Goal: Task Accomplishment & Management: Manage account settings

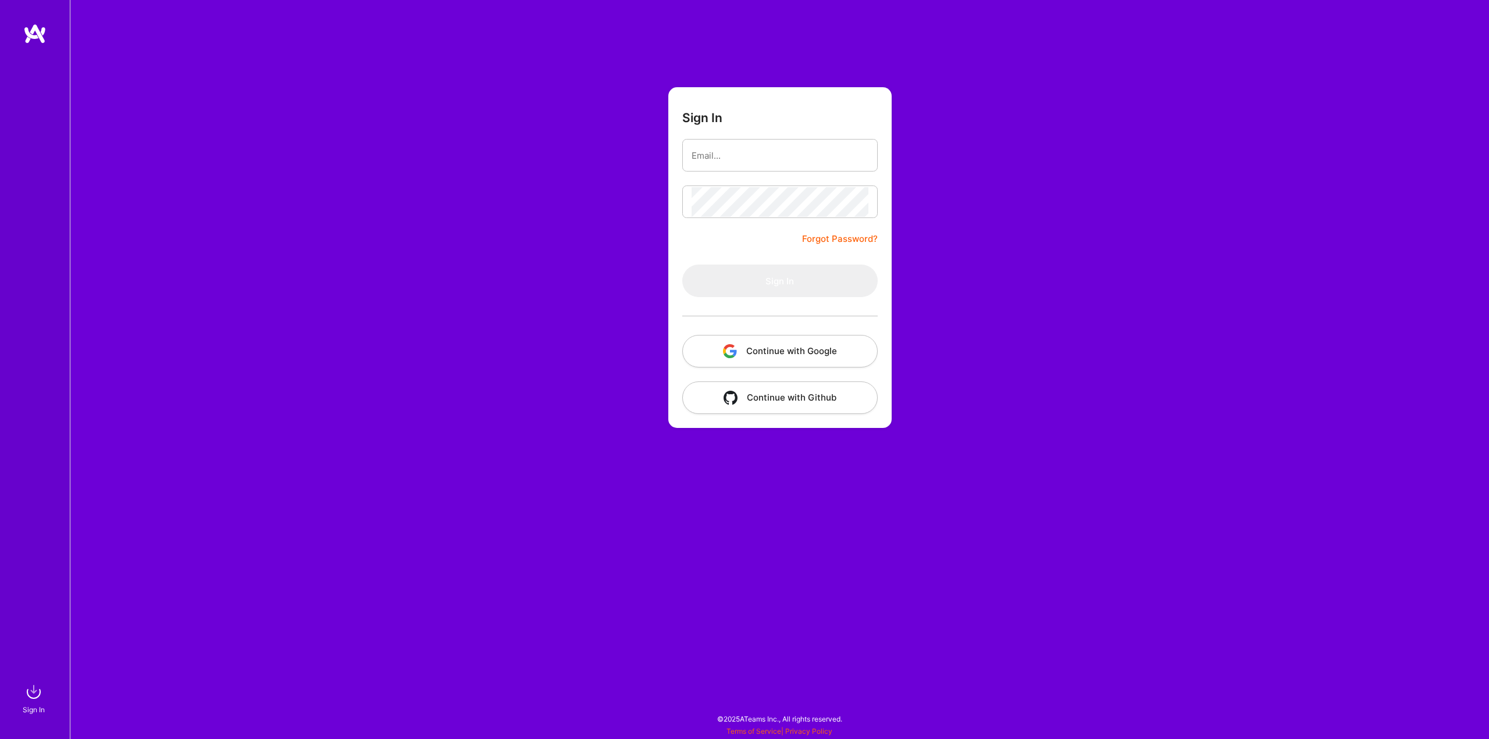
click at [784, 152] on input "email" at bounding box center [780, 156] width 177 height 30
type input "[EMAIL_ADDRESS][DOMAIN_NAME]"
click at [767, 281] on button "Sign In" at bounding box center [779, 281] width 195 height 33
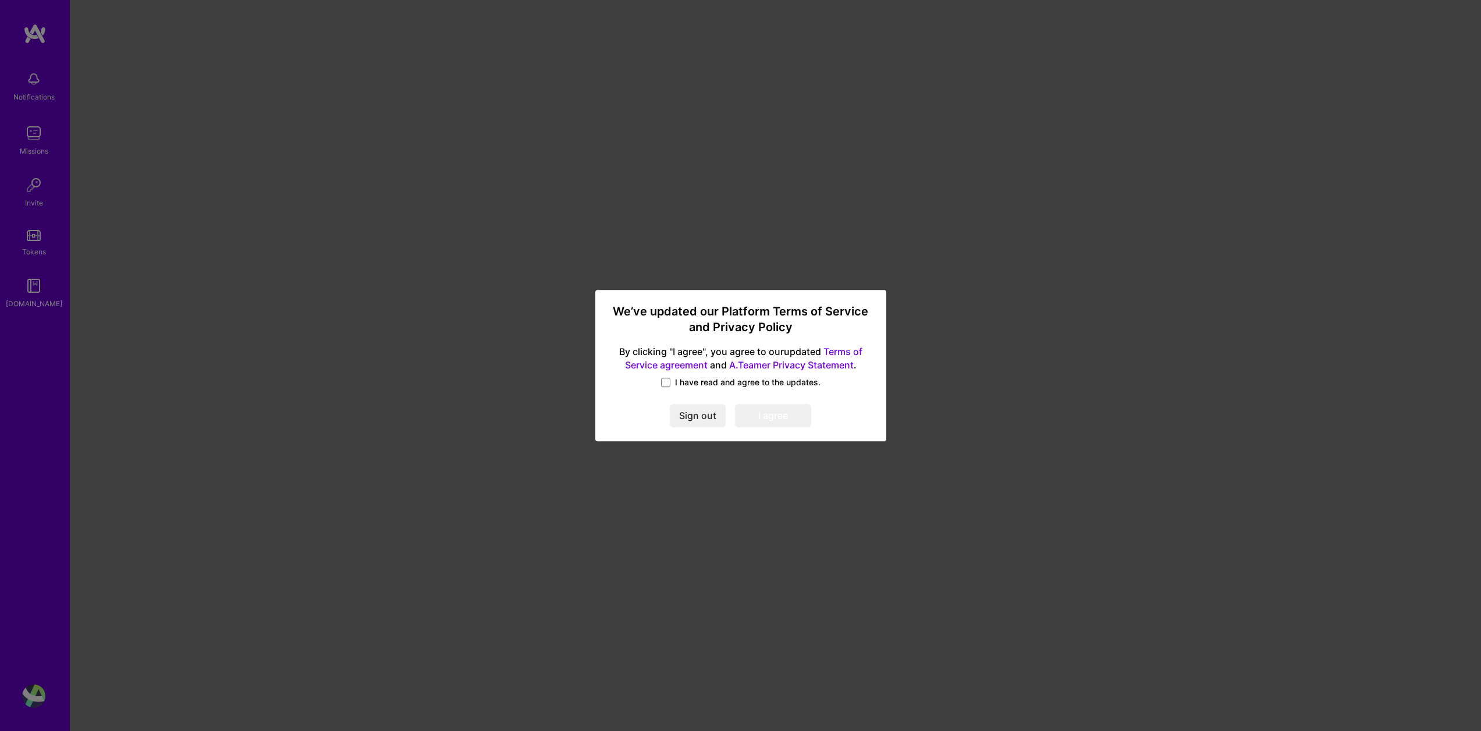
click at [706, 382] on span "I have read and agree to the updates." at bounding box center [747, 382] width 145 height 12
click at [0, 0] on input "I have read and agree to the updates." at bounding box center [0, 0] width 0 height 0
click at [788, 416] on button "I agree" at bounding box center [773, 415] width 76 height 23
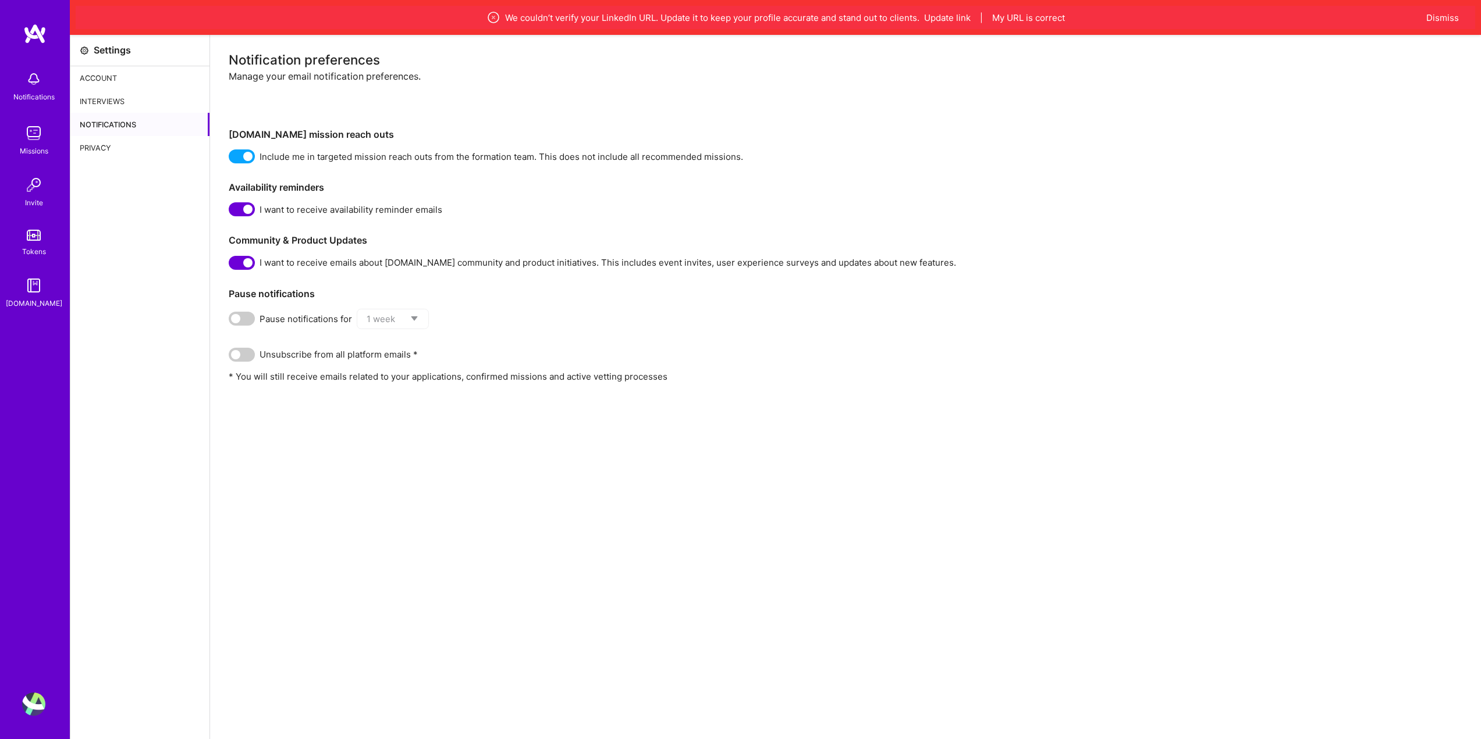
click at [45, 143] on img at bounding box center [33, 133] width 23 height 23
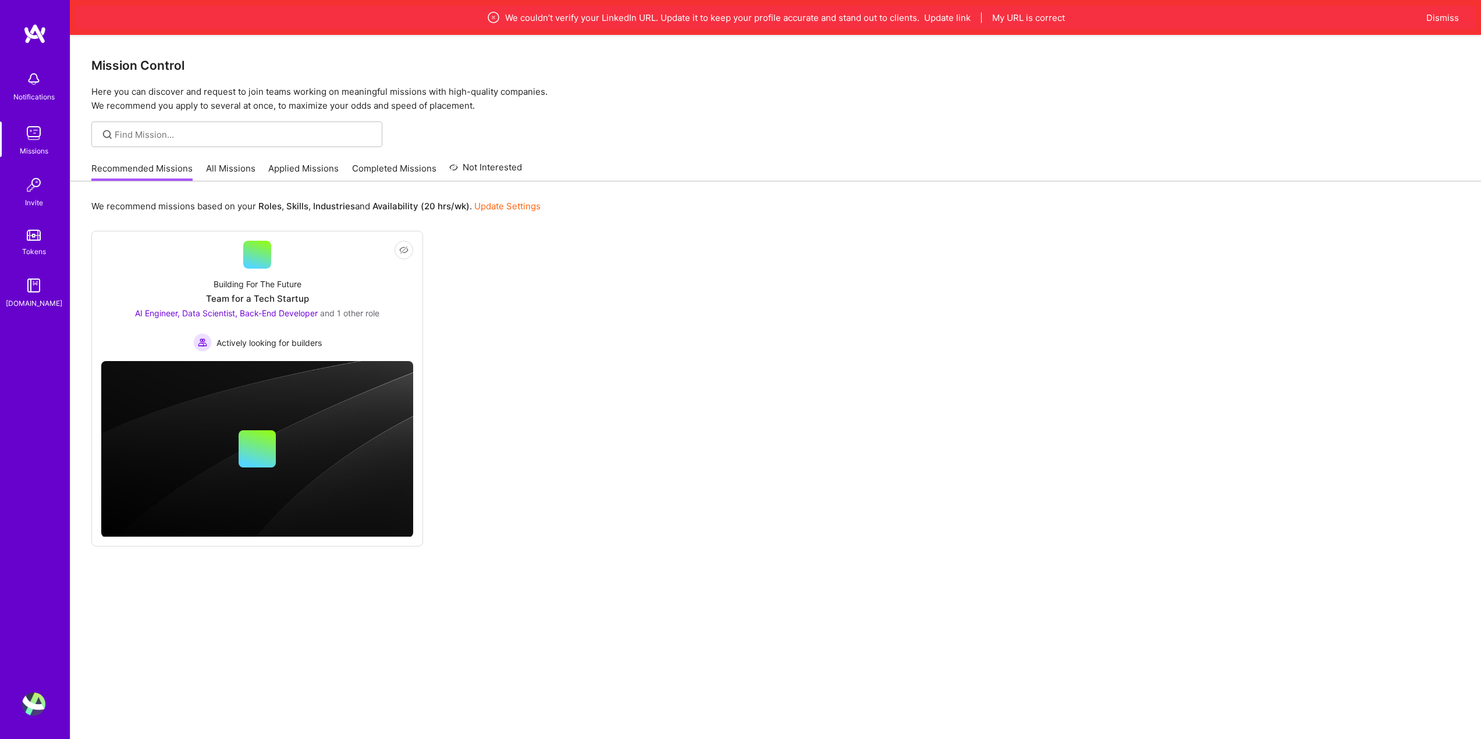
click at [297, 118] on div "Mission Control Here you can discover and request to join teams working on mean…" at bounding box center [775, 404] width 1410 height 739
click at [292, 131] on input at bounding box center [244, 135] width 259 height 12
drag, startPoint x: 259, startPoint y: 205, endPoint x: 337, endPoint y: 211, distance: 78.2
click at [337, 211] on p "We recommend missions based on your Roles , Skills , Industries and Availabilit…" at bounding box center [315, 206] width 449 height 12
drag, startPoint x: 337, startPoint y: 211, endPoint x: 379, endPoint y: 202, distance: 42.8
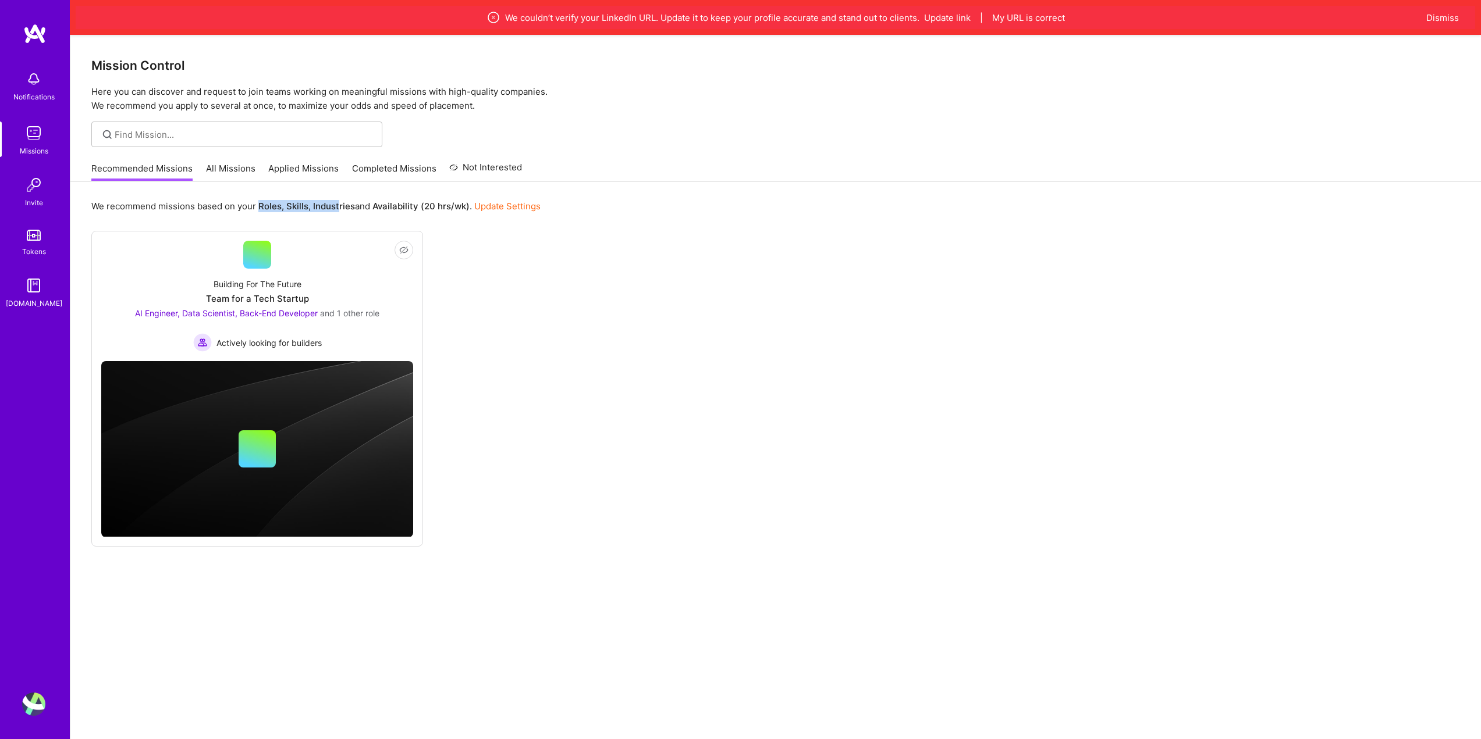
click at [338, 211] on b "Industries" at bounding box center [334, 206] width 42 height 11
click at [216, 130] on input at bounding box center [244, 135] width 259 height 12
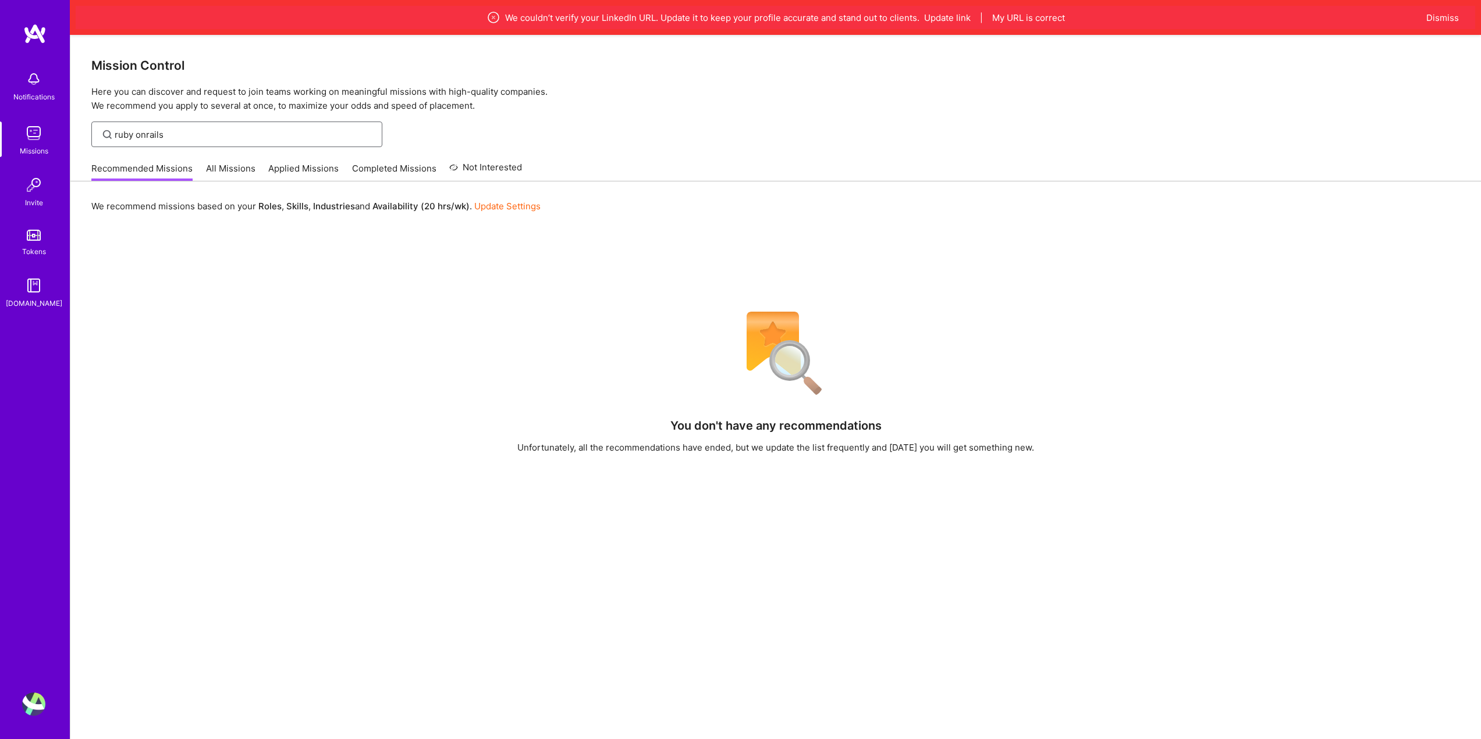
type input "ruby onrails"
click at [493, 206] on link "Update Settings" at bounding box center [507, 206] width 66 height 11
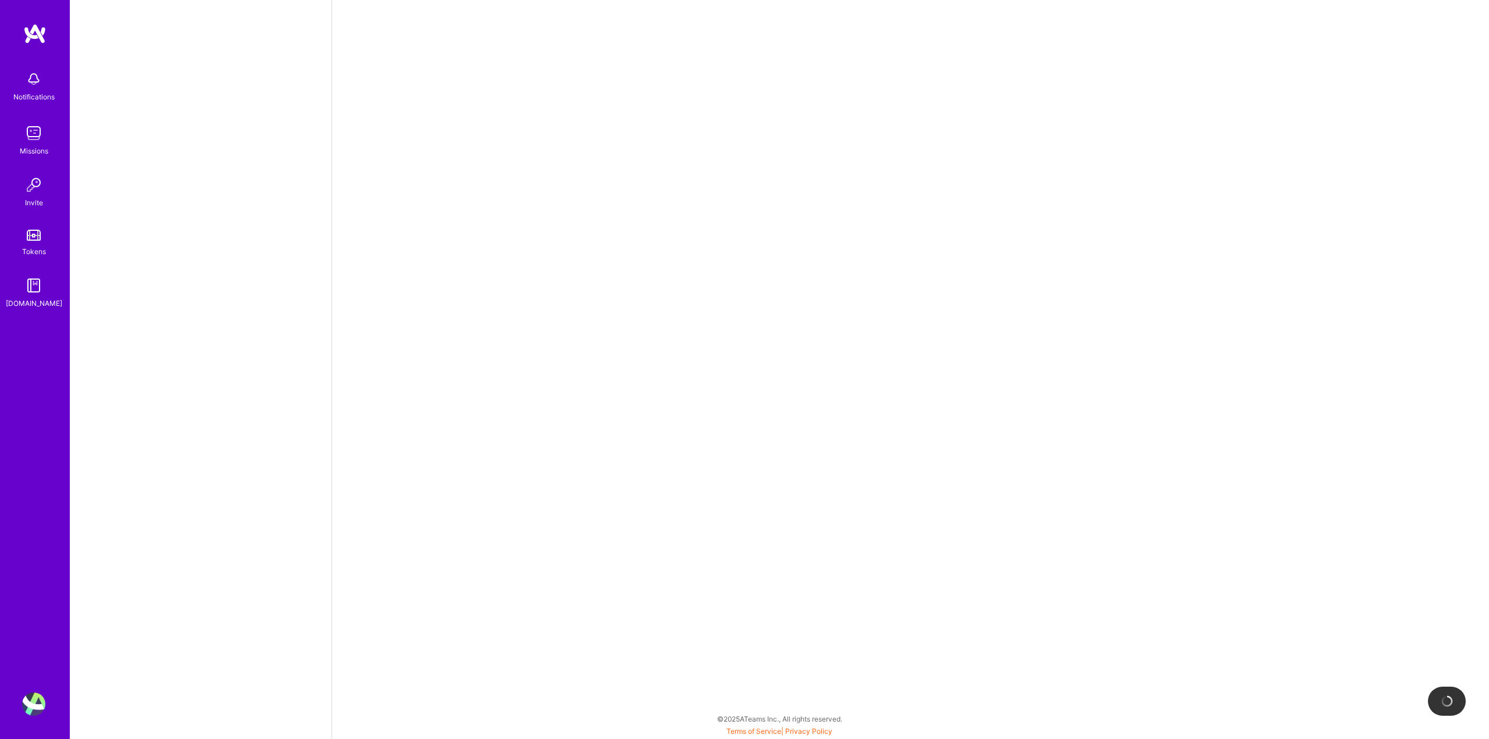
select select "US"
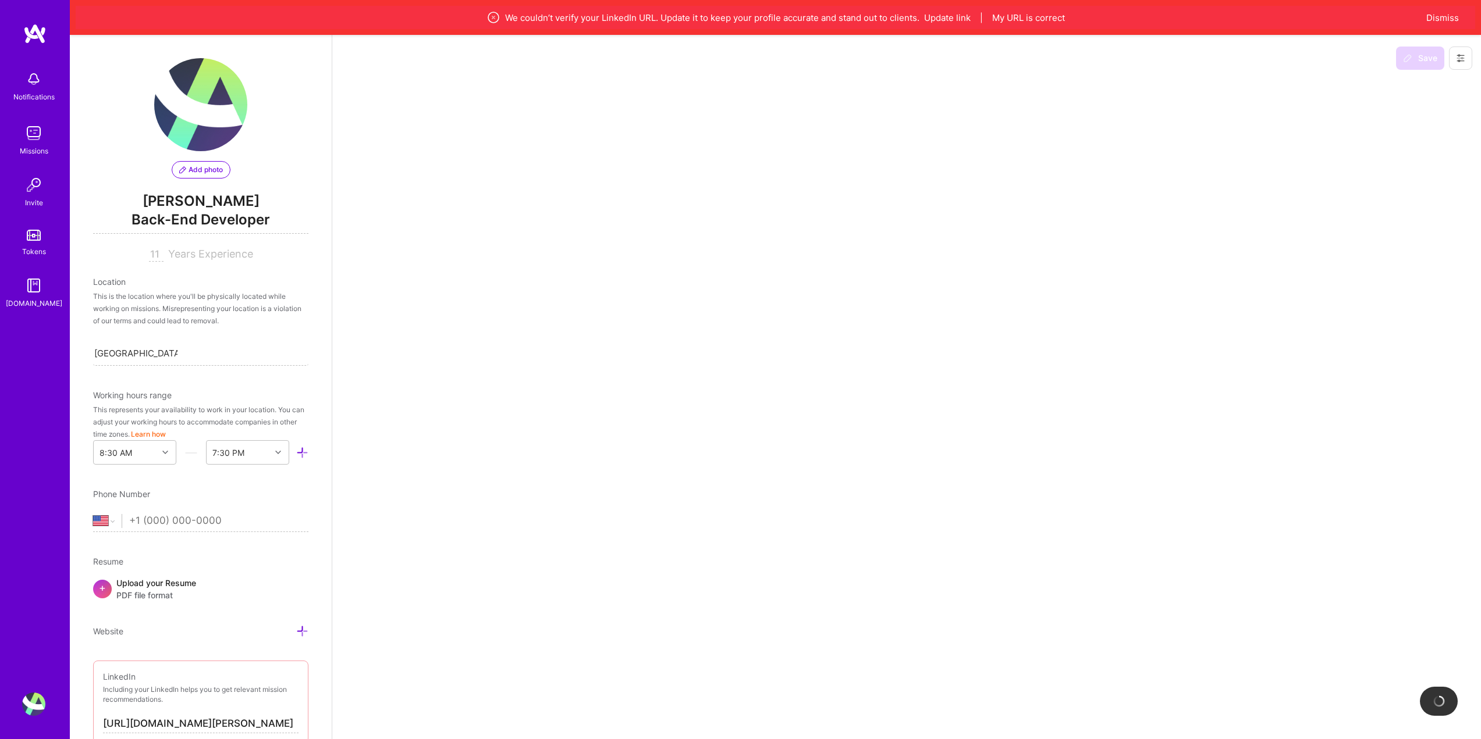
select select "Right Now"
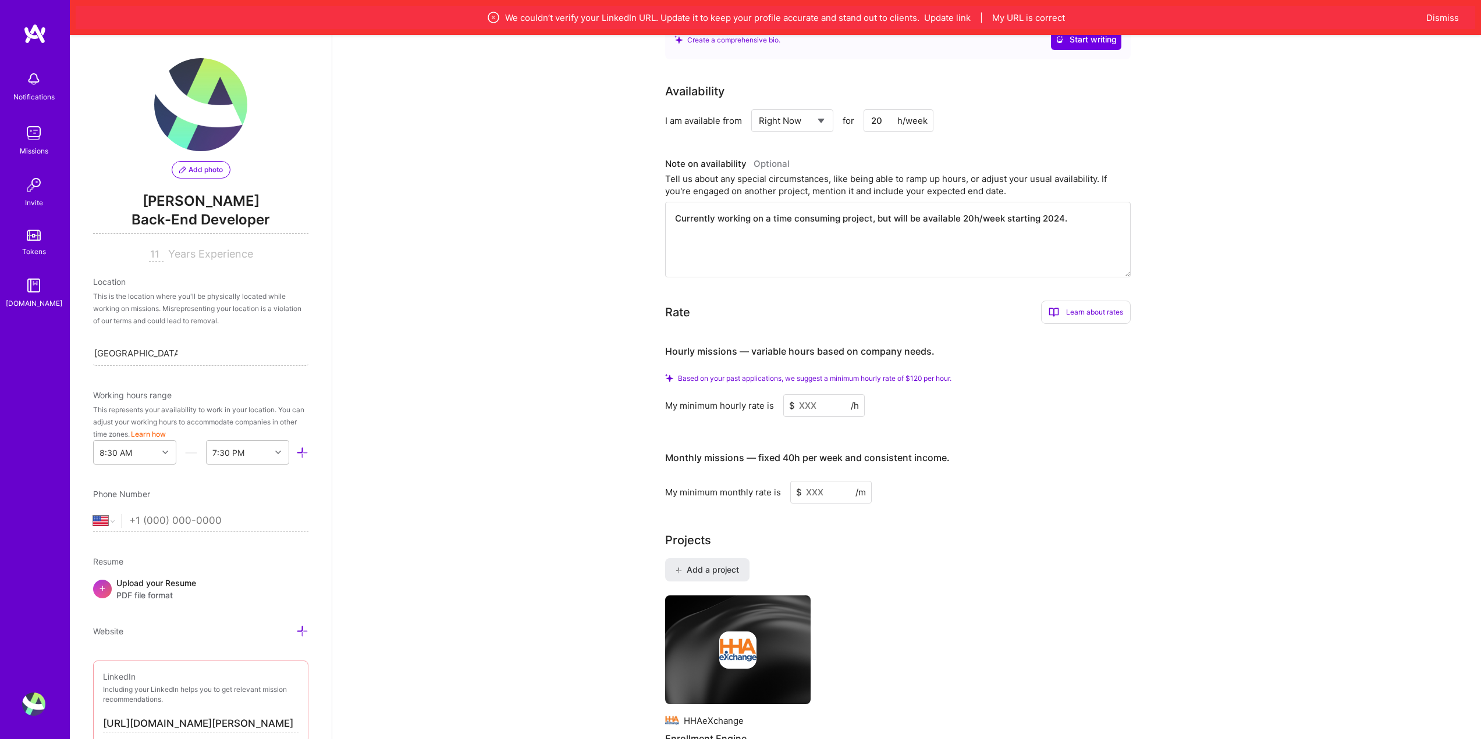
scroll to position [465, 0]
click at [814, 402] on input at bounding box center [823, 404] width 81 height 23
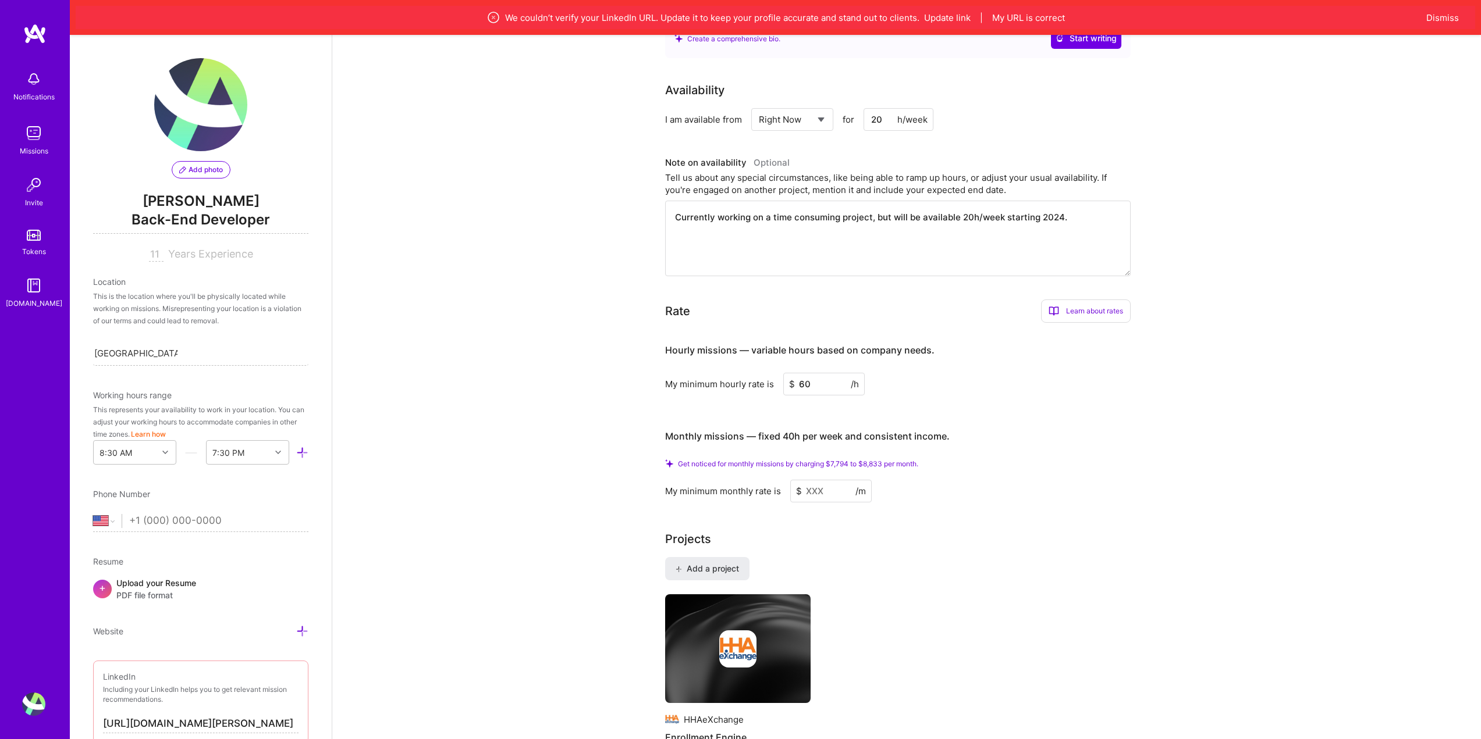
type input "60"
drag, startPoint x: 689, startPoint y: 346, endPoint x: 923, endPoint y: 367, distance: 234.8
click at [923, 367] on div "Hourly missions — variable hours based on company needs." at bounding box center [799, 350] width 269 height 36
click at [819, 489] on input at bounding box center [830, 491] width 81 height 23
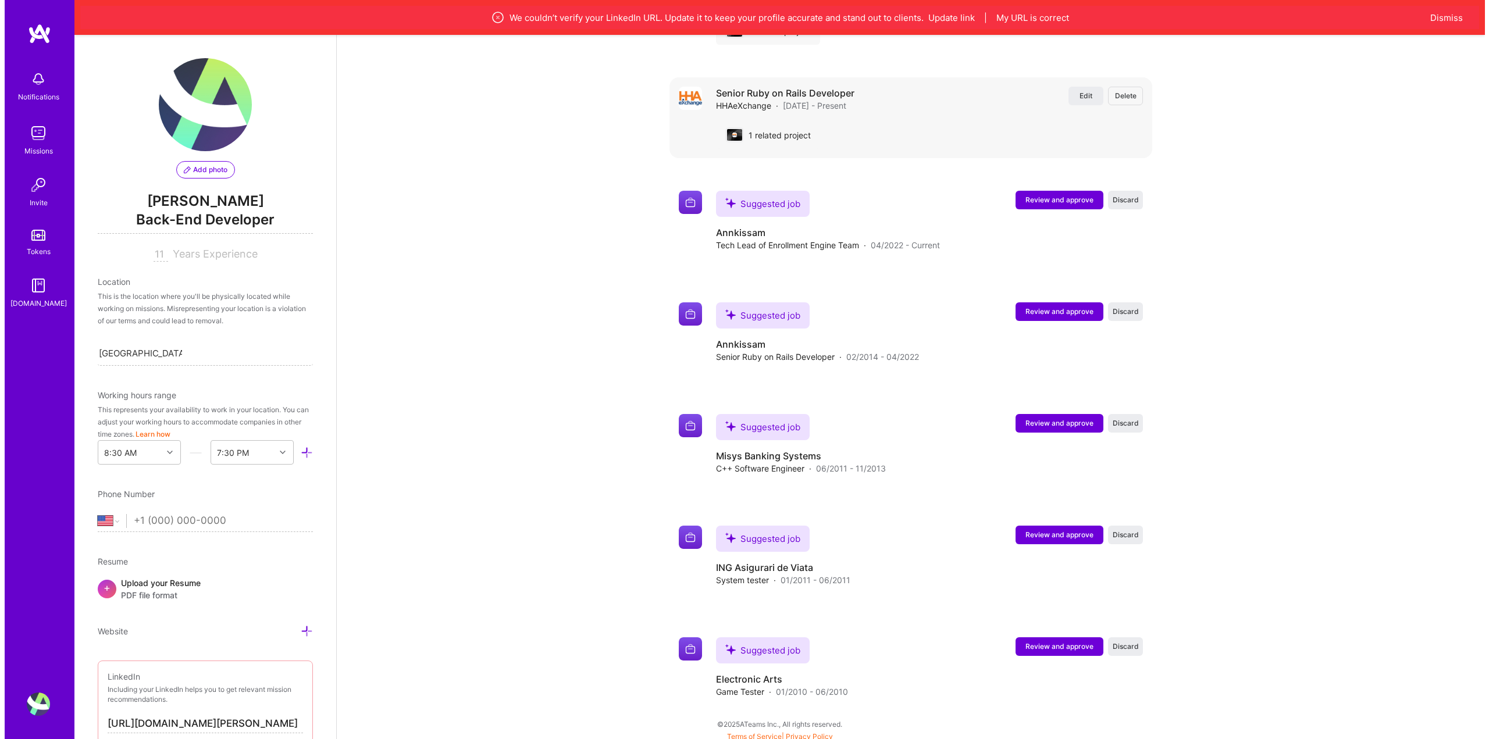
scroll to position [1348, 0]
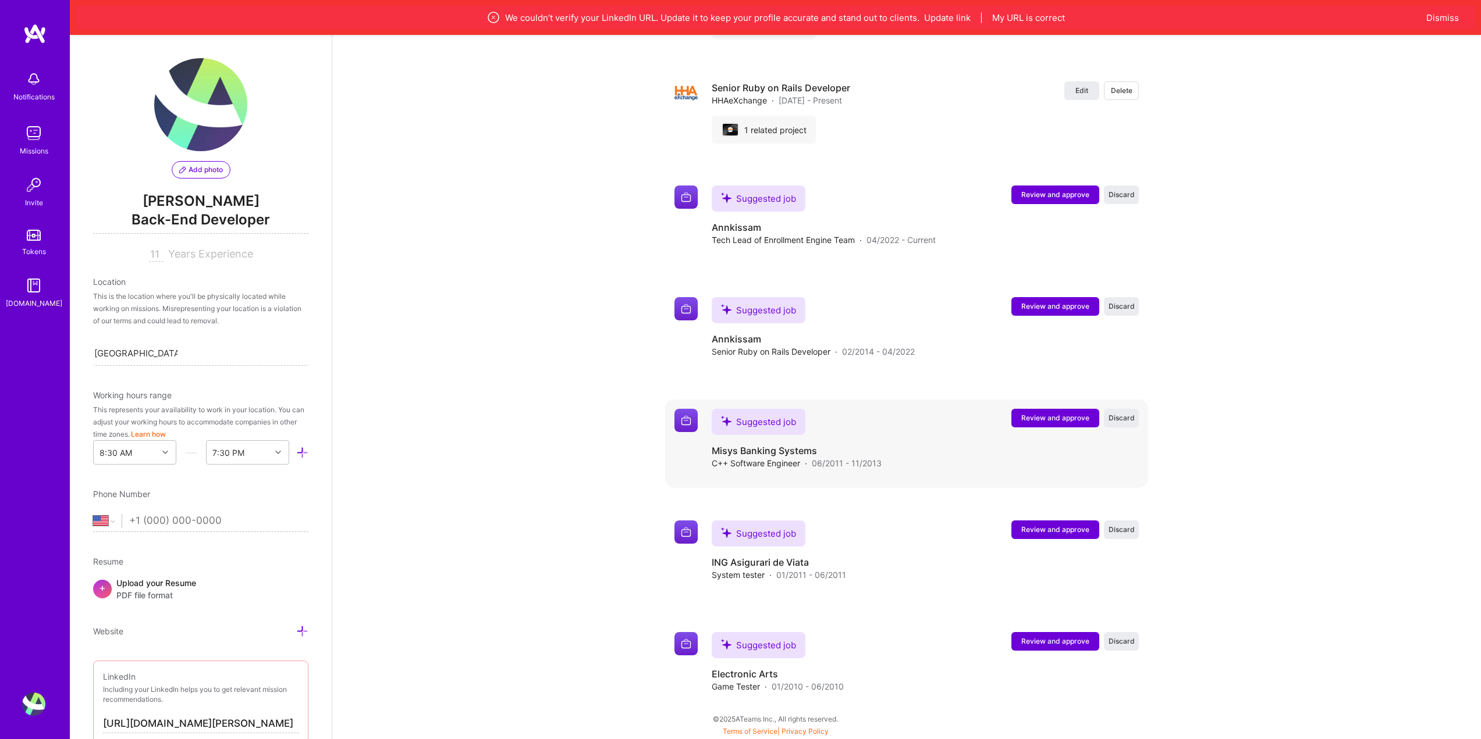
type input "8000"
click at [1056, 412] on button "Review and approve" at bounding box center [1055, 418] width 88 height 19
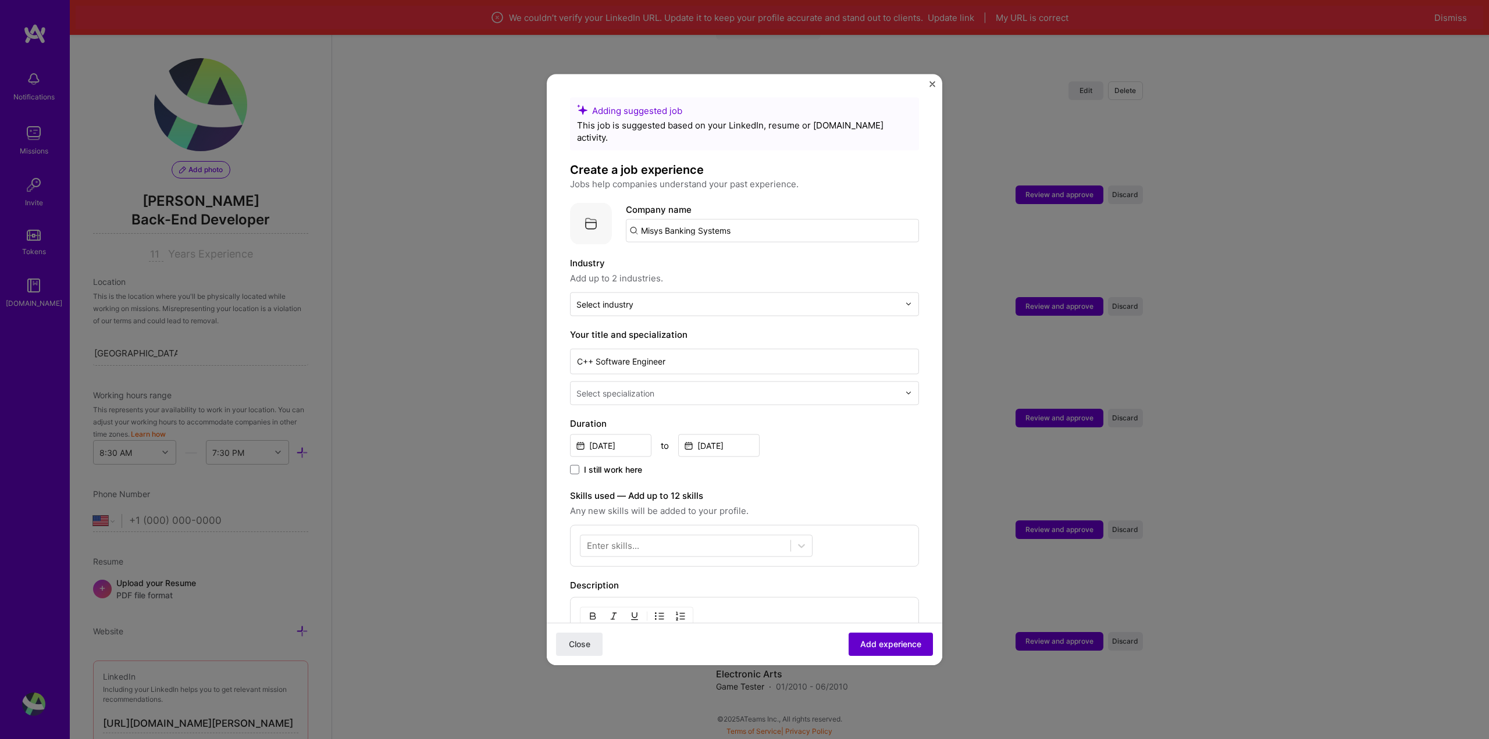
click at [880, 641] on span "Add experience" at bounding box center [890, 645] width 61 height 12
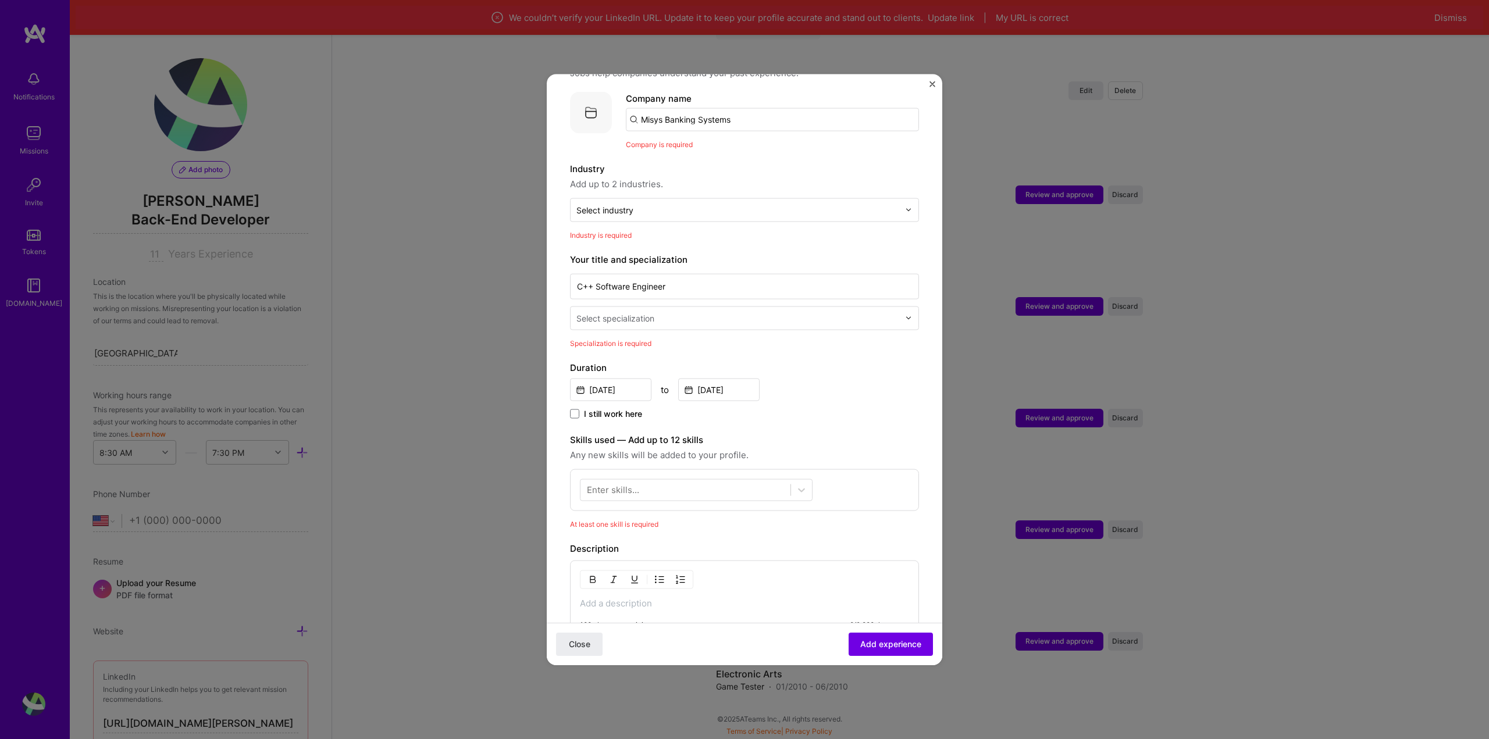
scroll to position [116, 0]
click at [639, 475] on div at bounding box center [686, 484] width 210 height 19
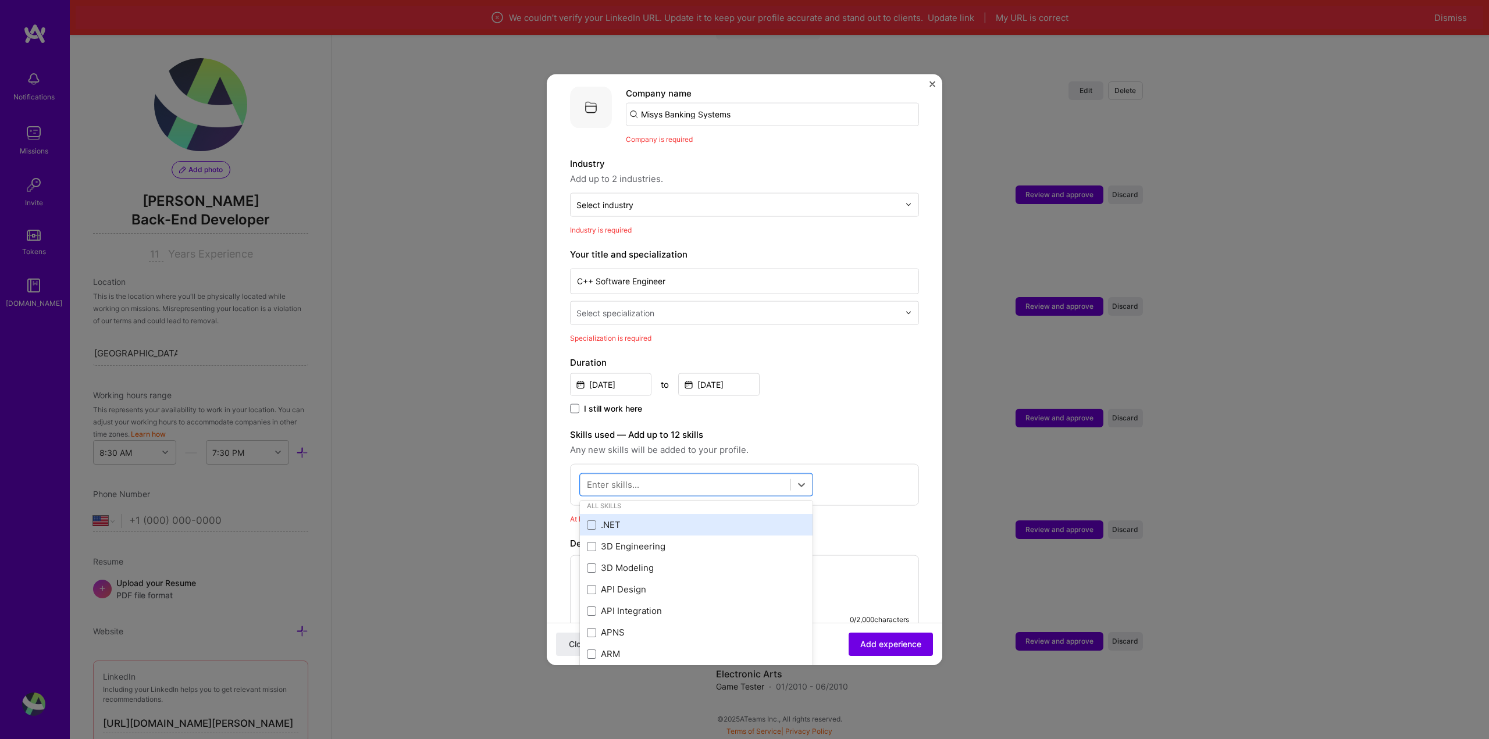
click at [632, 519] on div ".NET" at bounding box center [696, 525] width 219 height 12
click at [642, 475] on div at bounding box center [686, 484] width 210 height 19
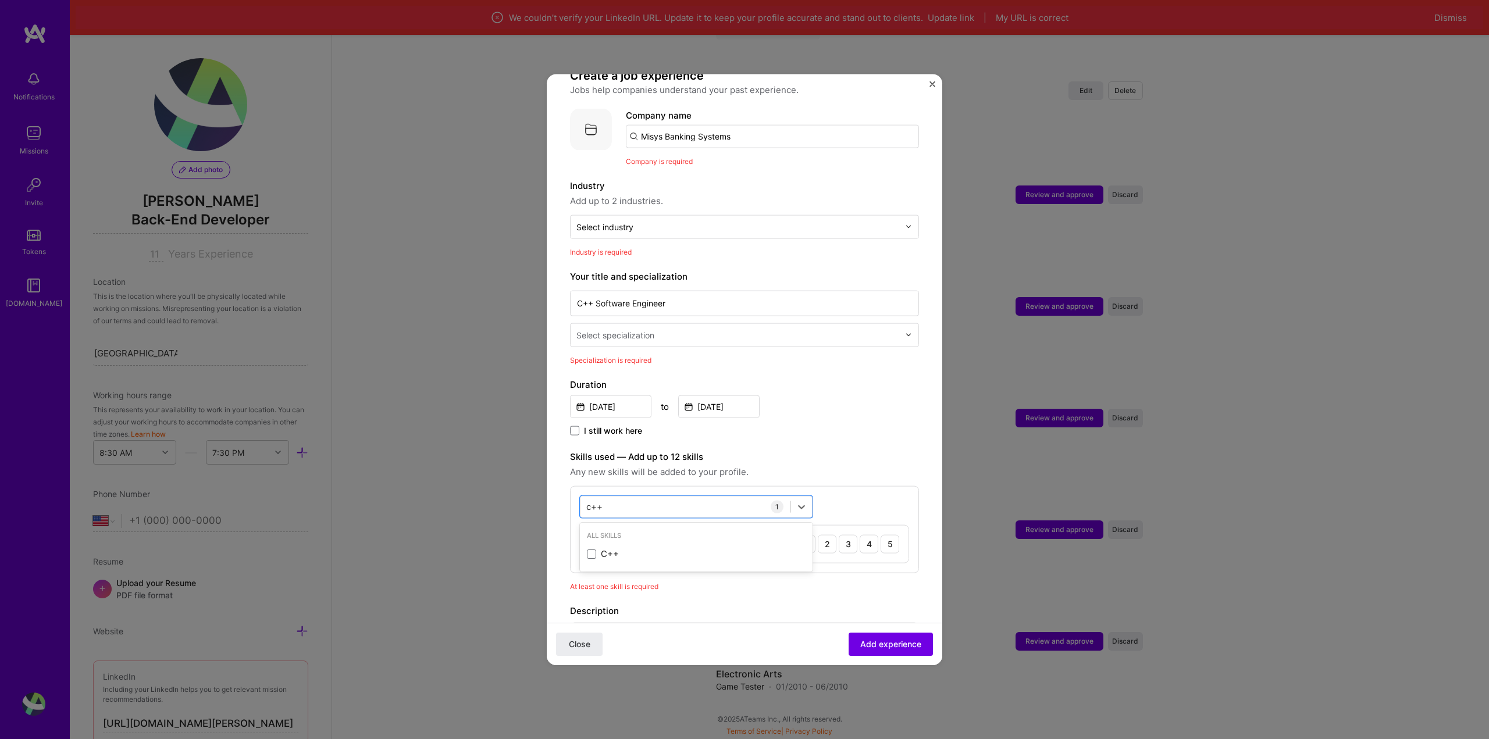
scroll to position [58, 0]
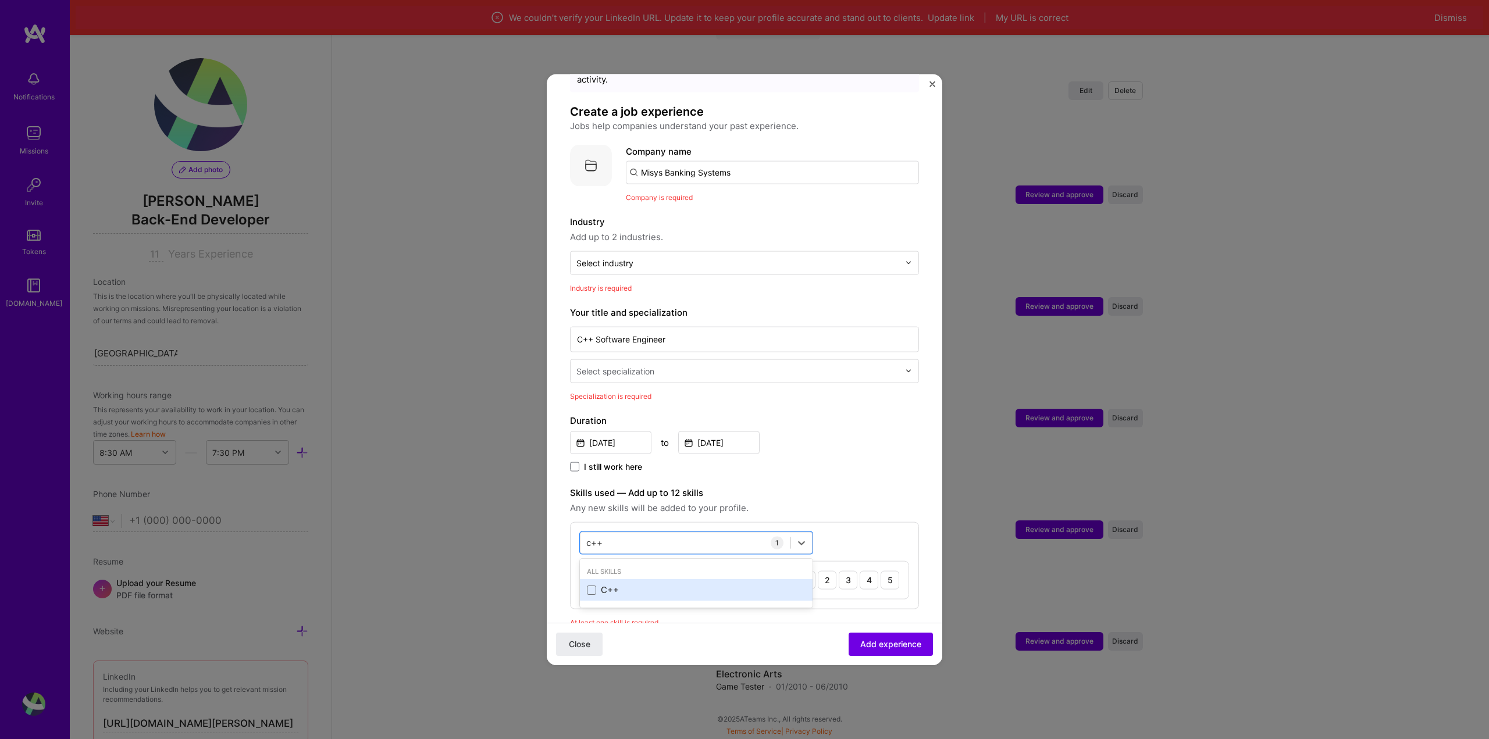
click at [597, 579] on div "C++" at bounding box center [696, 590] width 233 height 22
type input "c++"
click at [813, 429] on div "[DATE] to [DATE]" at bounding box center [744, 441] width 349 height 25
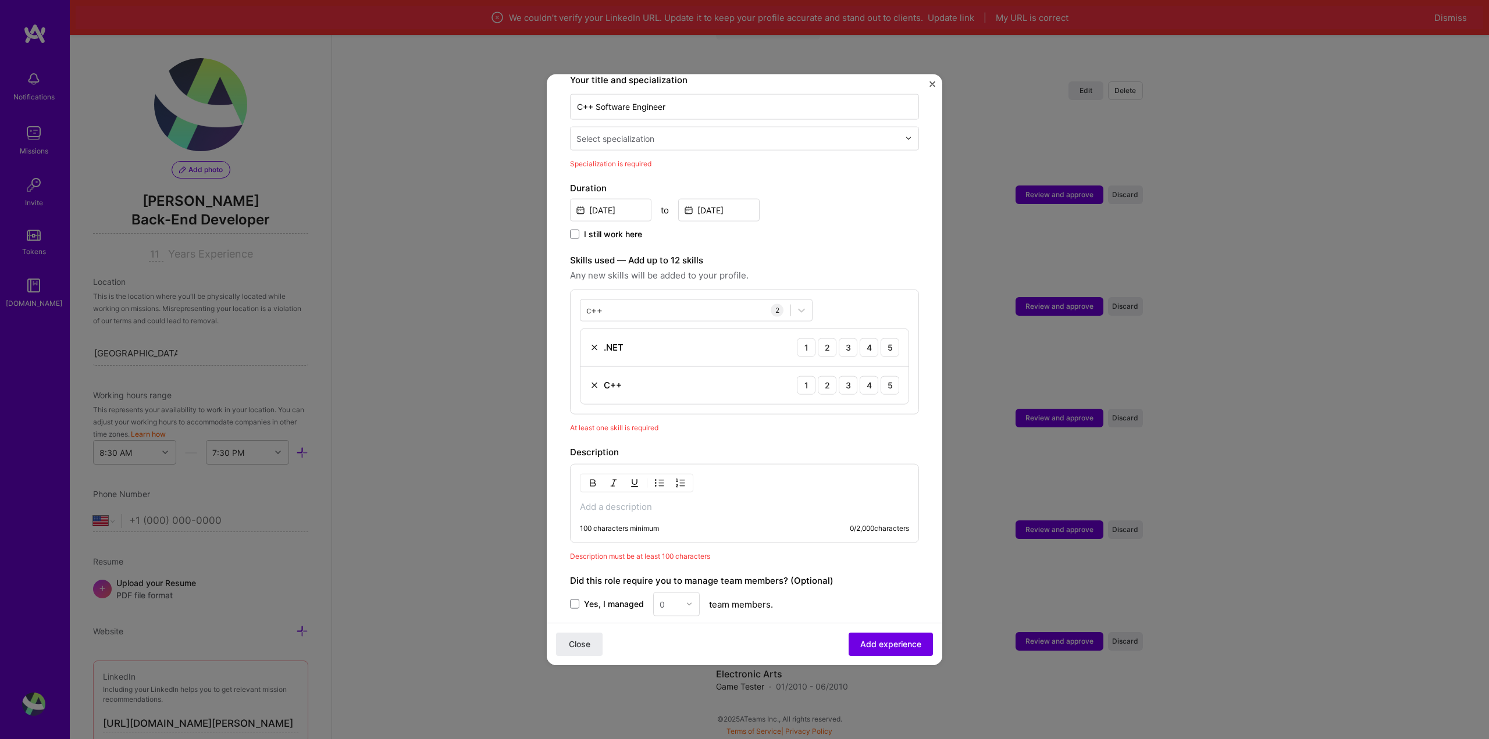
click at [734, 508] on div "100 characters minimum 0 / 2,000 characters" at bounding box center [744, 503] width 349 height 79
click at [752, 501] on p at bounding box center [744, 507] width 329 height 12
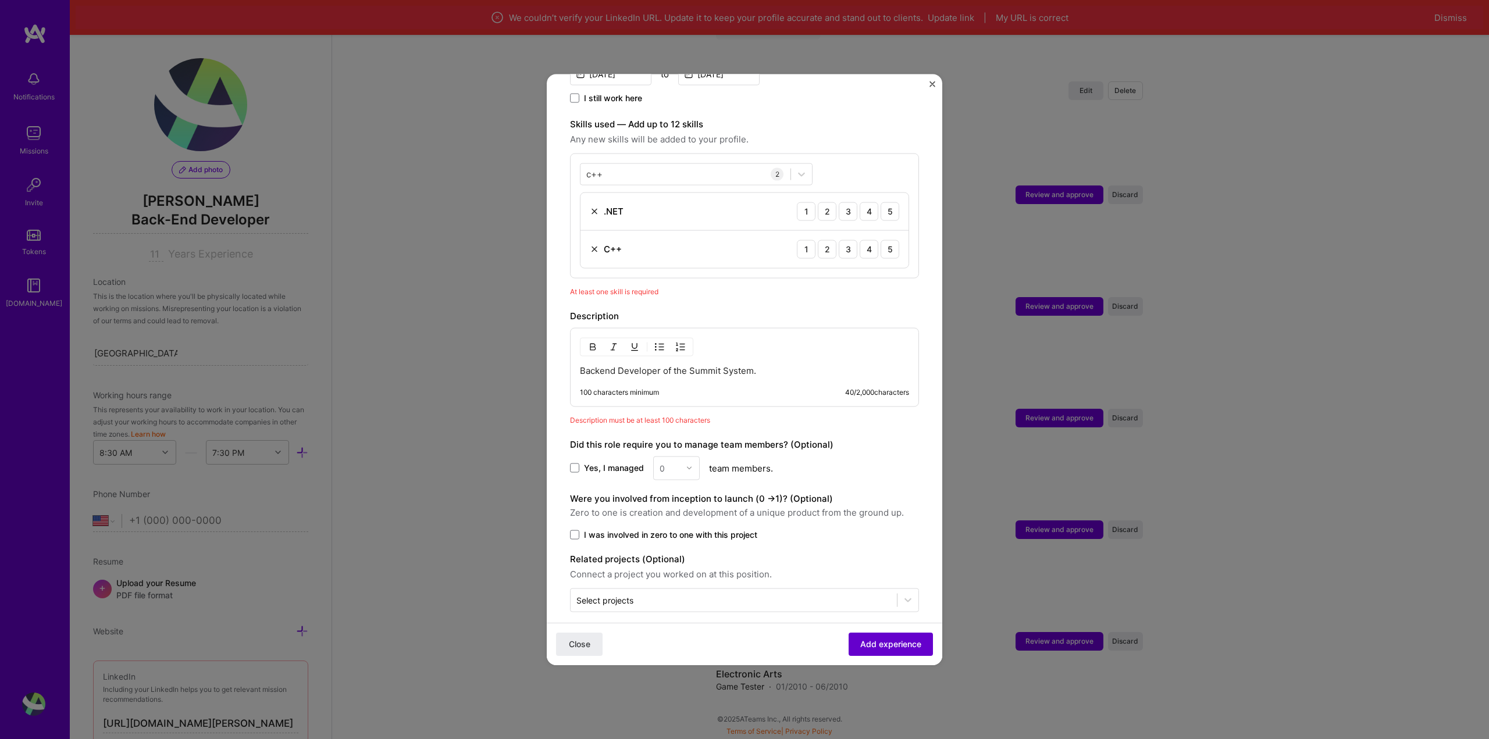
click at [889, 644] on span "Add experience" at bounding box center [890, 645] width 61 height 12
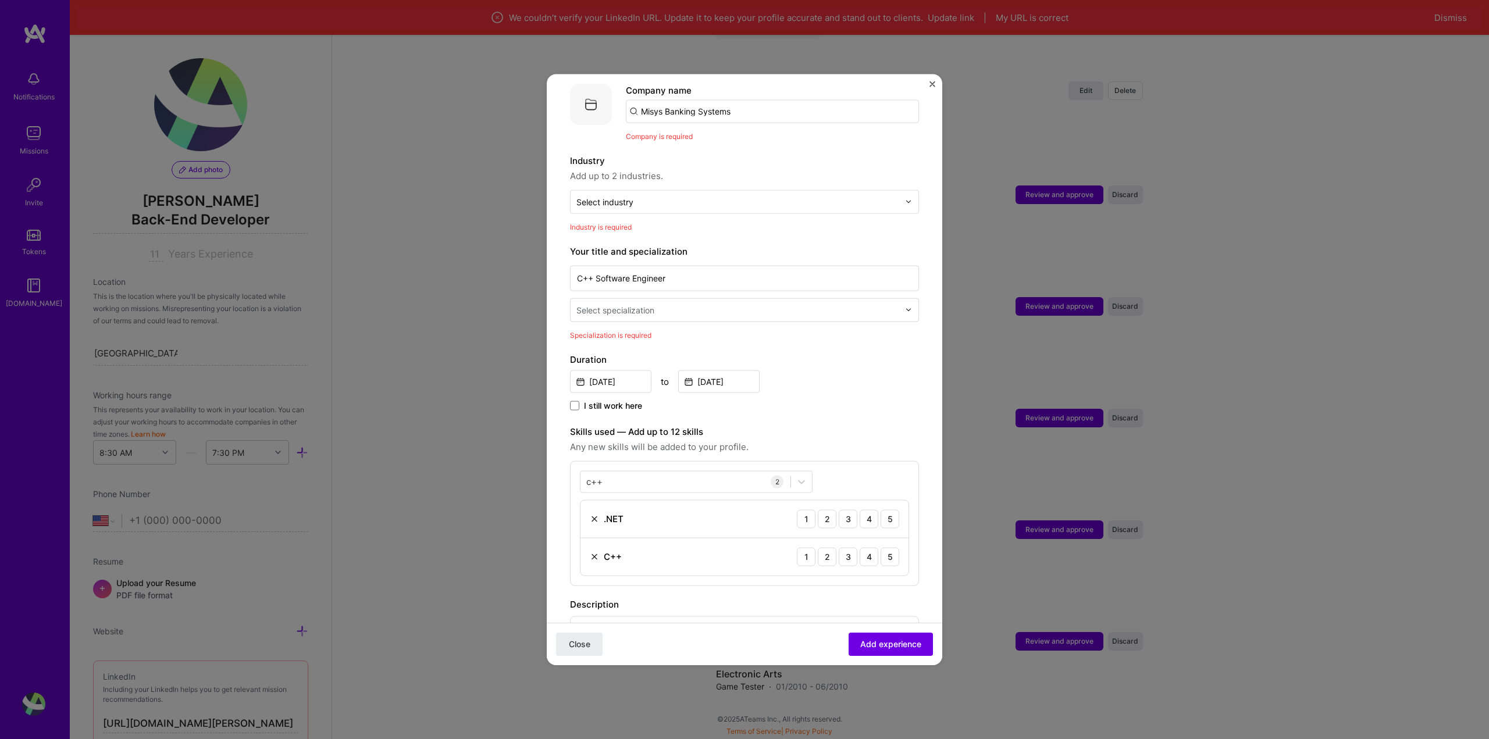
scroll to position [116, 0]
click at [719, 200] on div at bounding box center [738, 204] width 323 height 15
type input "e"
type input "ban"
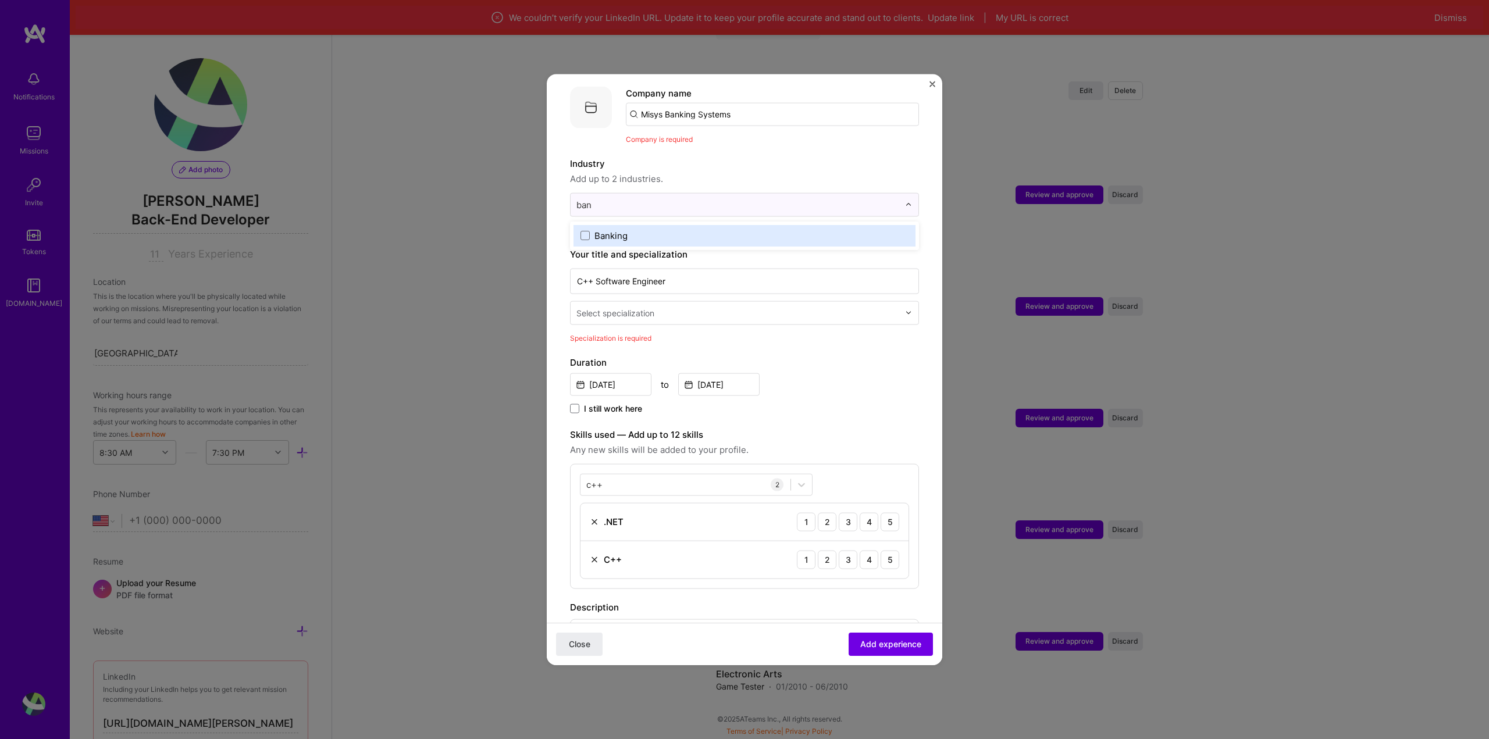
click at [693, 229] on label "Banking" at bounding box center [745, 235] width 328 height 12
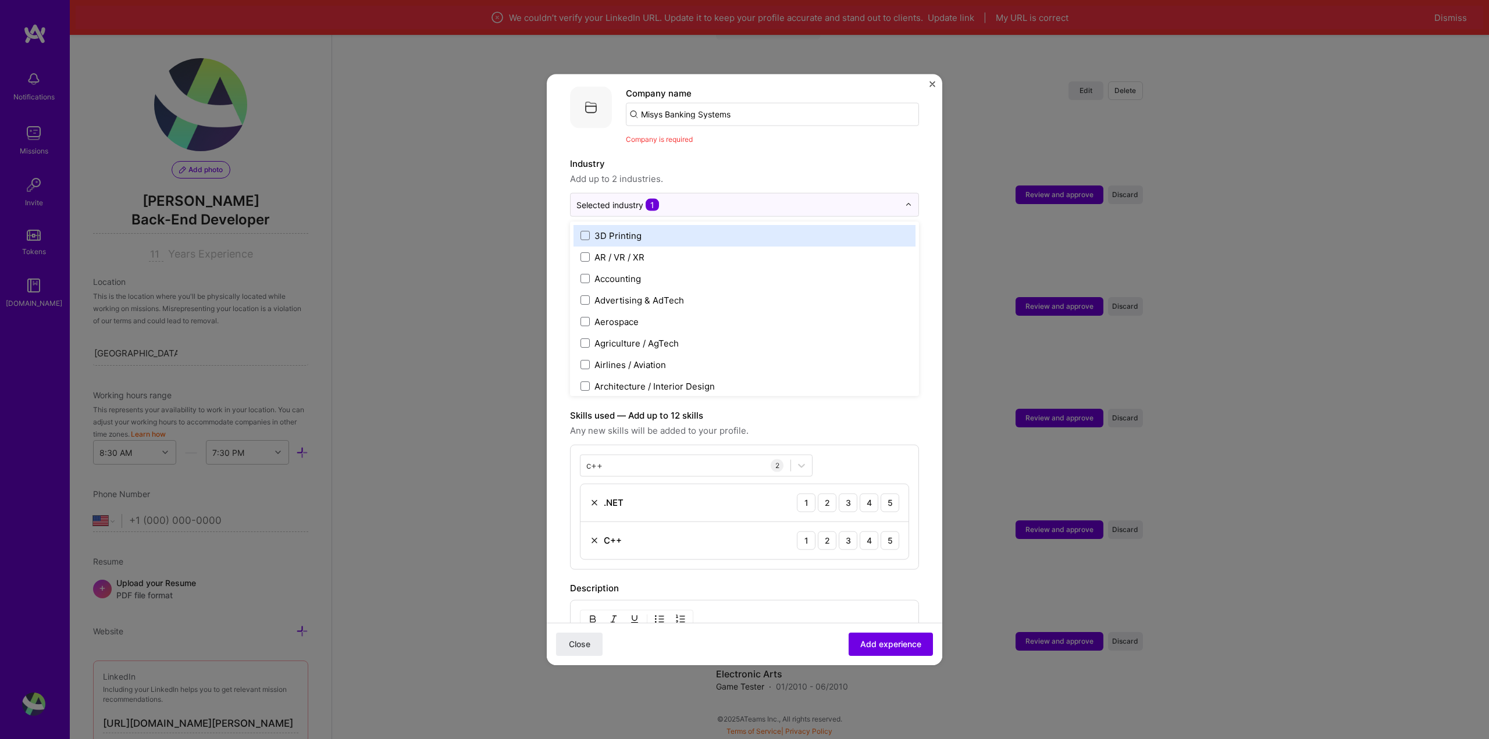
click at [755, 156] on label "Industry" at bounding box center [744, 163] width 349 height 14
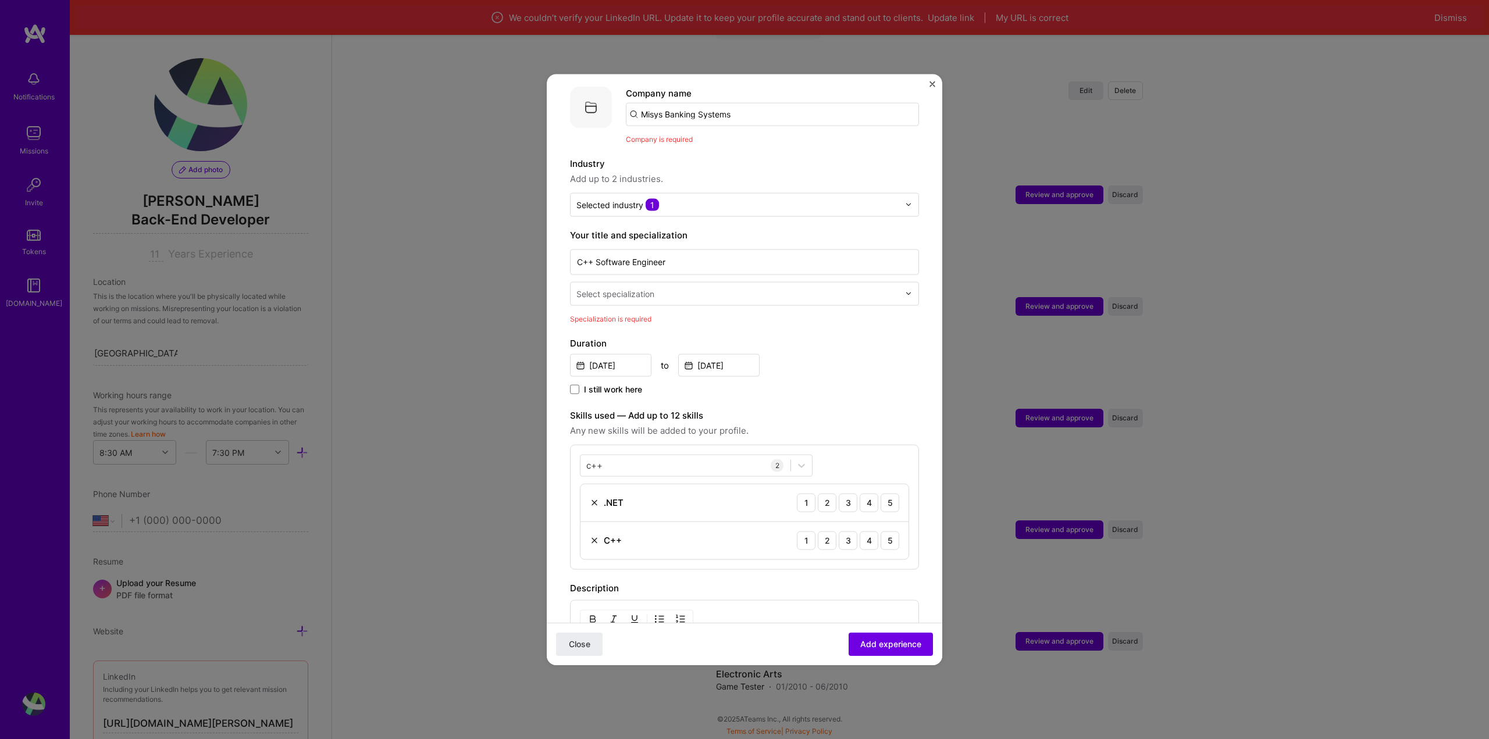
click at [879, 287] on input "text" at bounding box center [739, 293] width 325 height 12
type input "softwa"
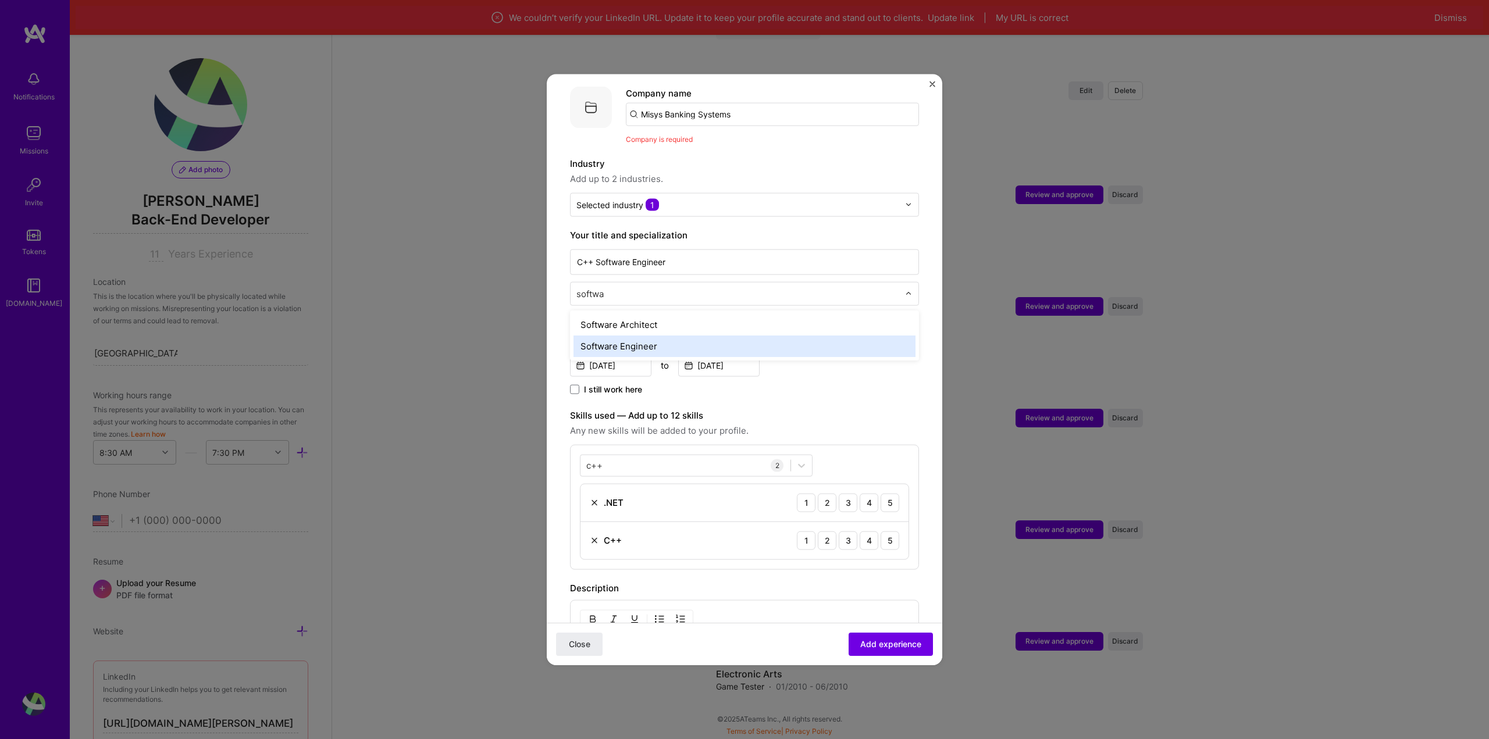
click at [660, 335] on div "Software Engineer" at bounding box center [745, 346] width 342 height 22
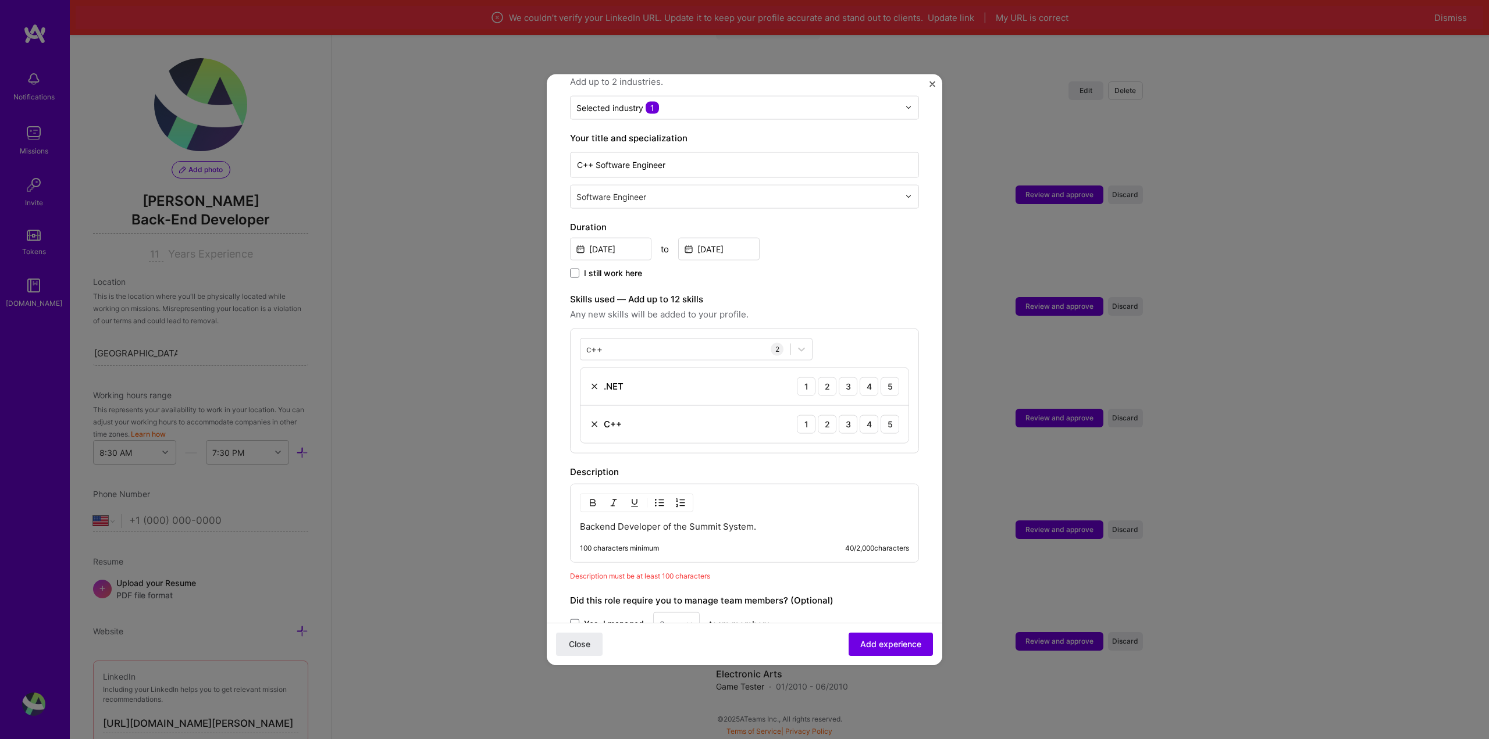
scroll to position [349, 0]
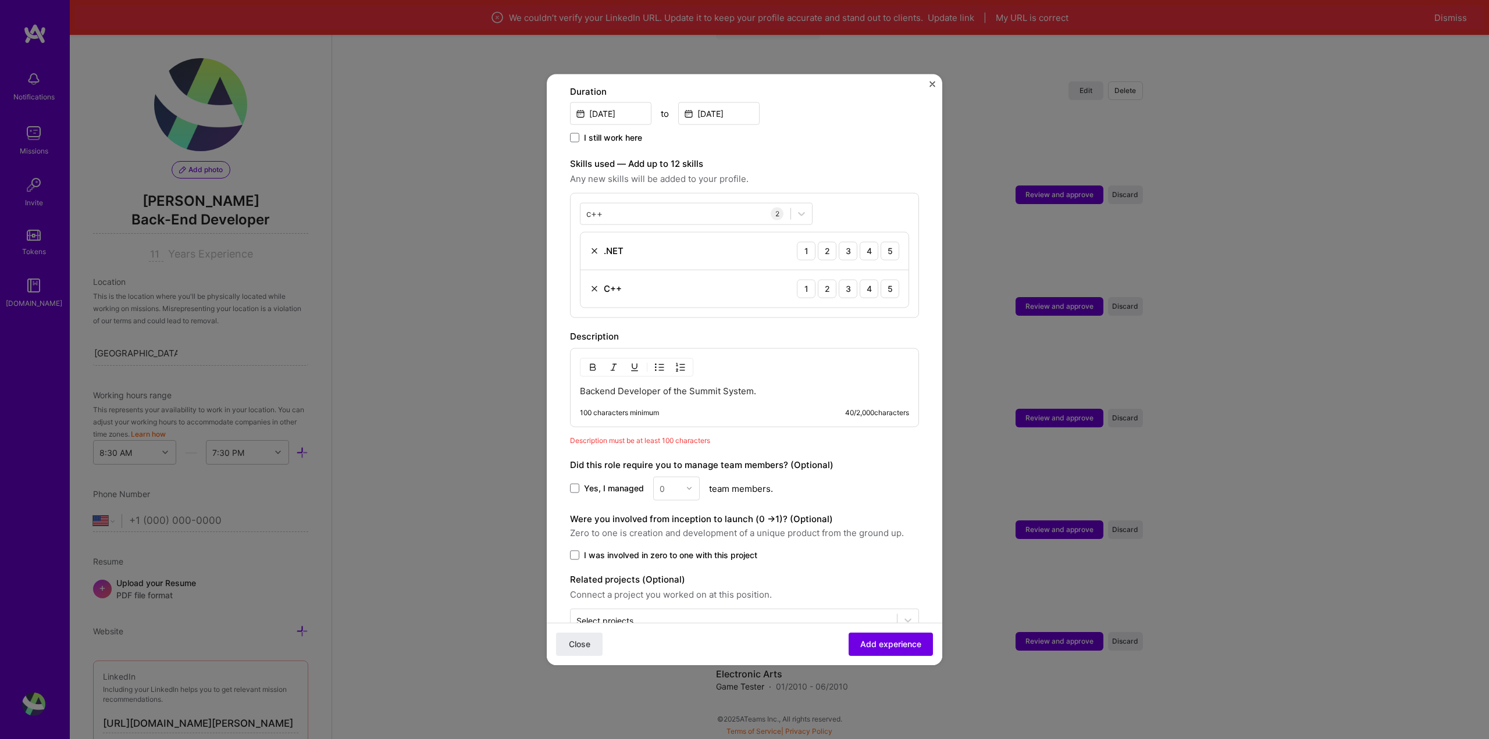
click at [768, 392] on div "Backend Developer of the Summit System. 100 characters minimum 40 / 2,000 chara…" at bounding box center [744, 387] width 349 height 79
click at [768, 385] on p "Backend Developer of the Summit System." at bounding box center [744, 391] width 329 height 12
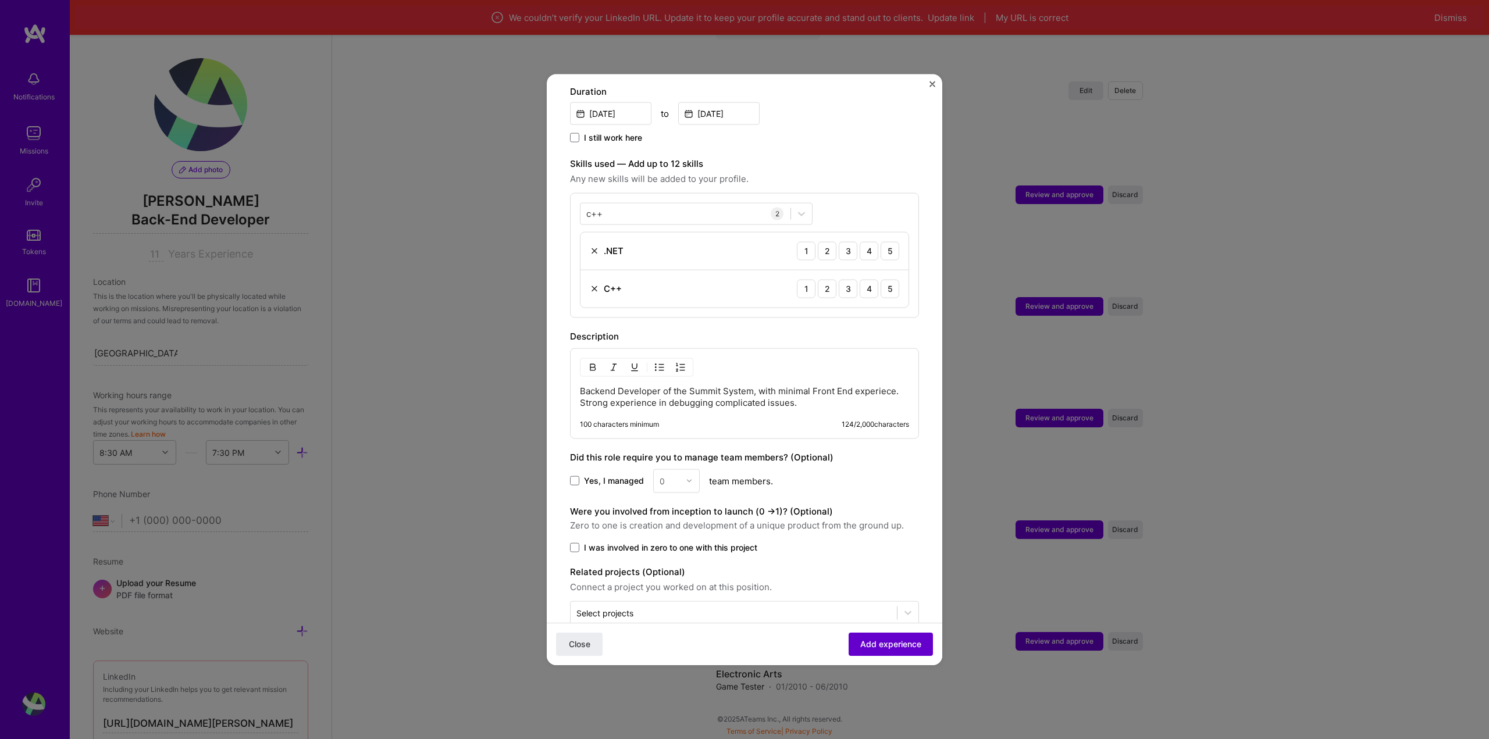
click at [892, 634] on button "Add experience" at bounding box center [891, 644] width 84 height 23
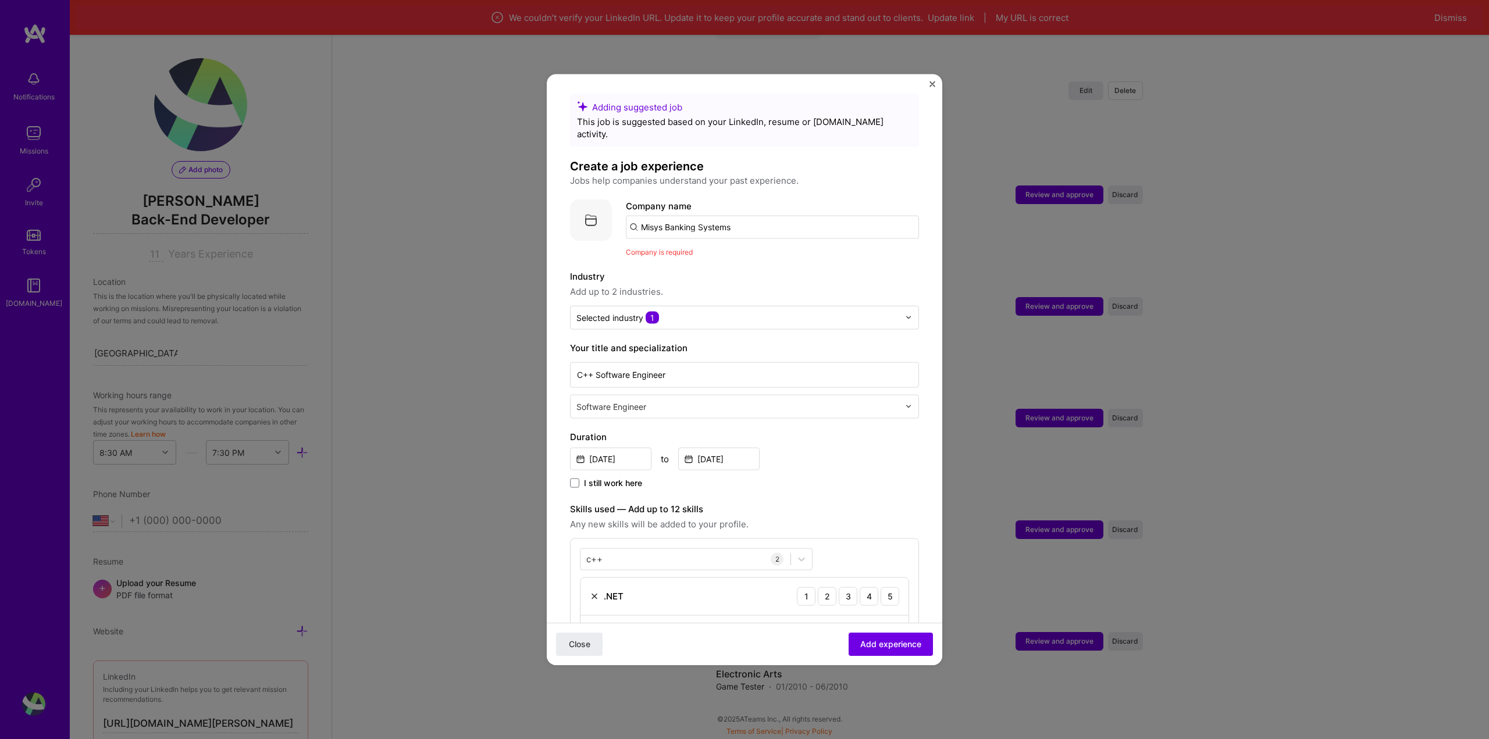
scroll to position [0, 0]
click at [773, 226] on input "Misys Banking Systems" at bounding box center [772, 230] width 293 height 23
click at [769, 231] on div "Company name Misys Banking Systems Company is required" at bounding box center [772, 231] width 293 height 59
click at [775, 219] on input "Misys Banking Systems" at bounding box center [772, 230] width 293 height 23
drag, startPoint x: 774, startPoint y: 219, endPoint x: 505, endPoint y: 201, distance: 270.0
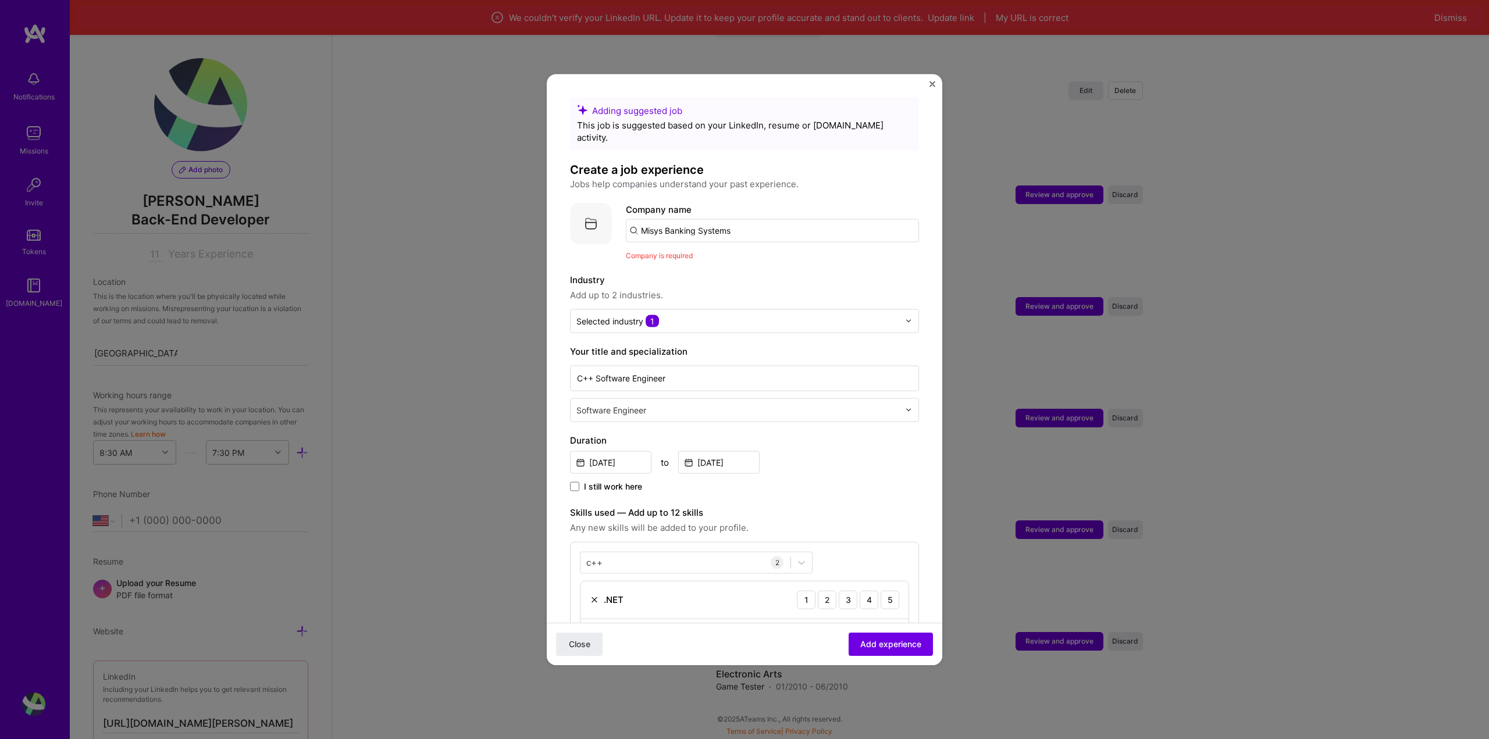
click at [505, 201] on div "Adding suggested job This job is suggested based on your LinkedIn, resume or [D…" at bounding box center [744, 369] width 1489 height 739
click at [798, 229] on input "Misys Banking Systems" at bounding box center [772, 230] width 293 height 23
click at [791, 219] on input "Misys Banking Systems" at bounding box center [772, 230] width 293 height 23
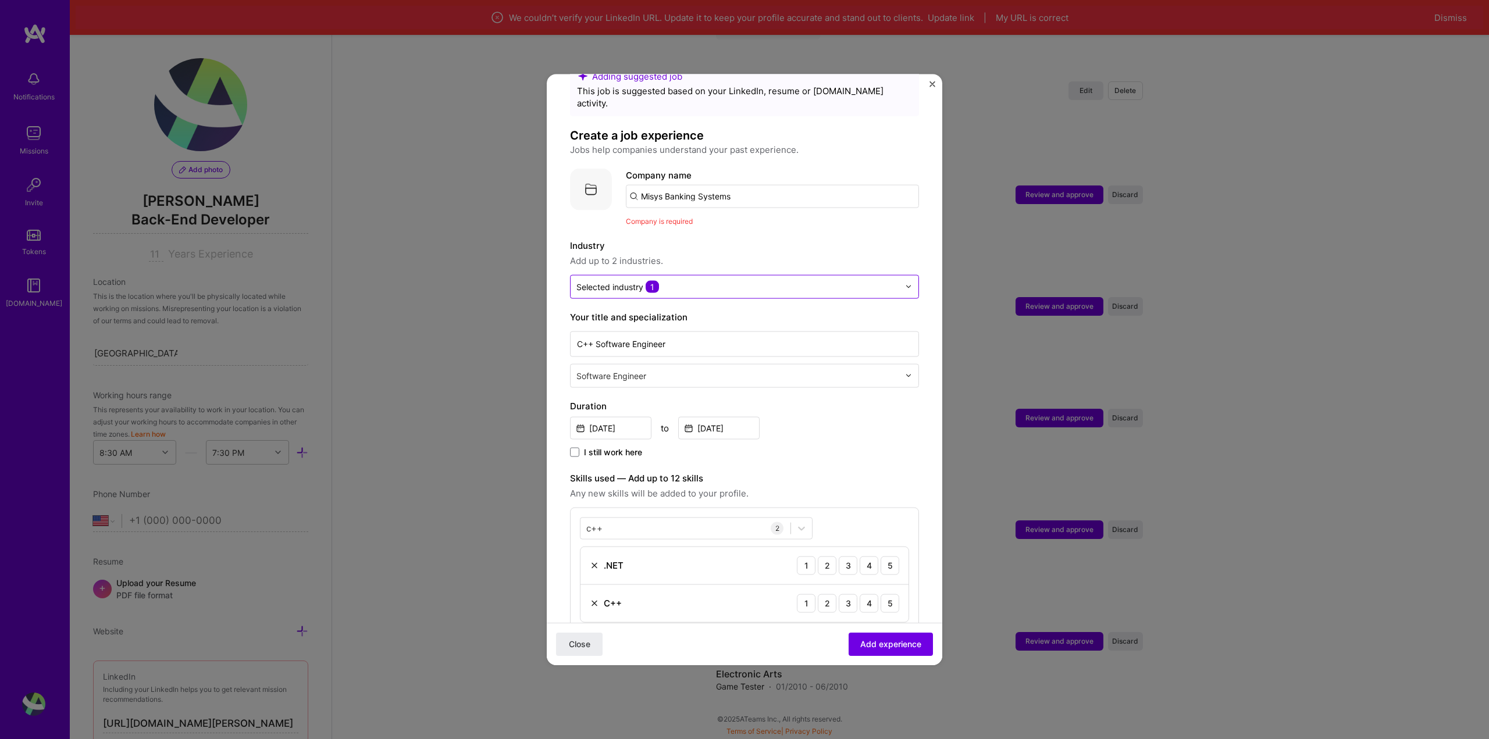
scroll to position [291, 0]
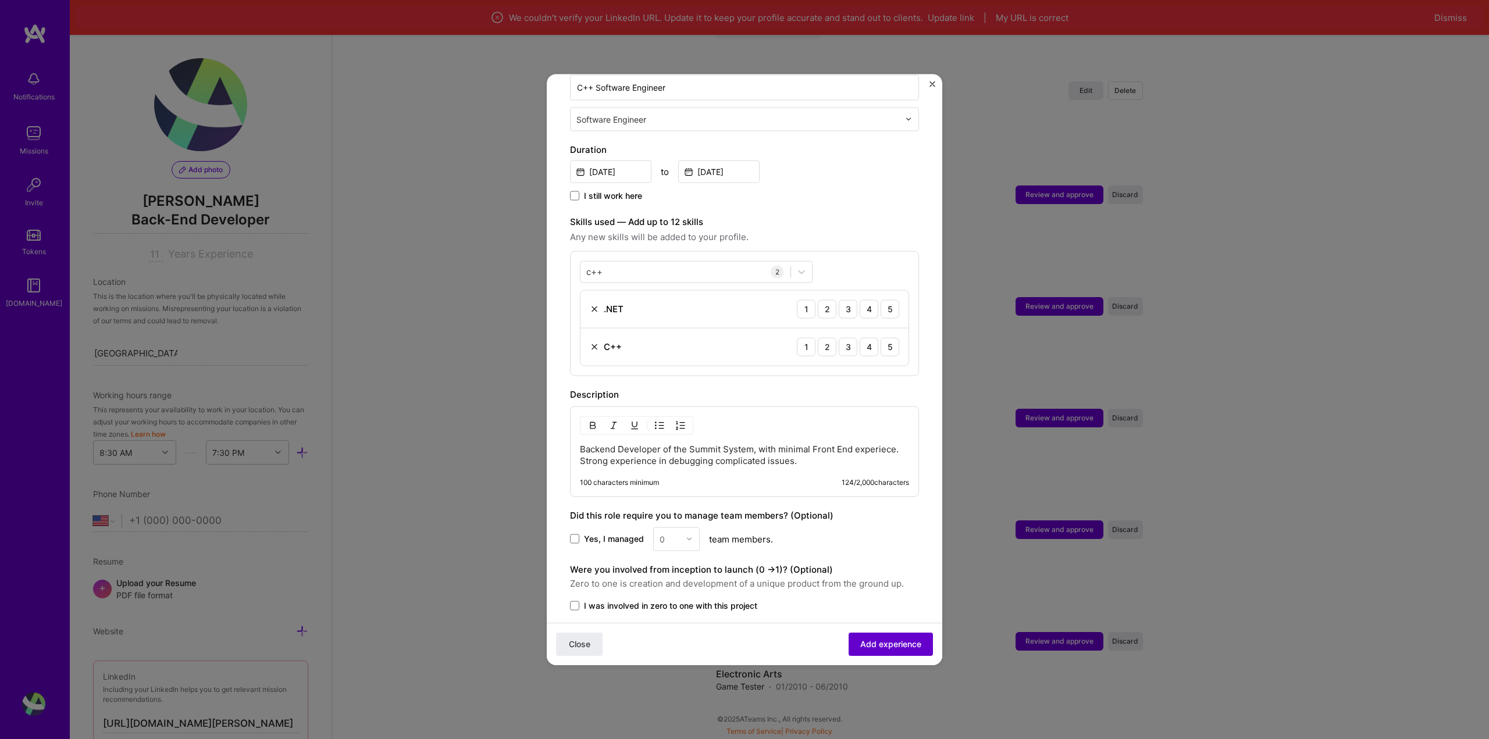
click at [883, 645] on span "Add experience" at bounding box center [890, 645] width 61 height 12
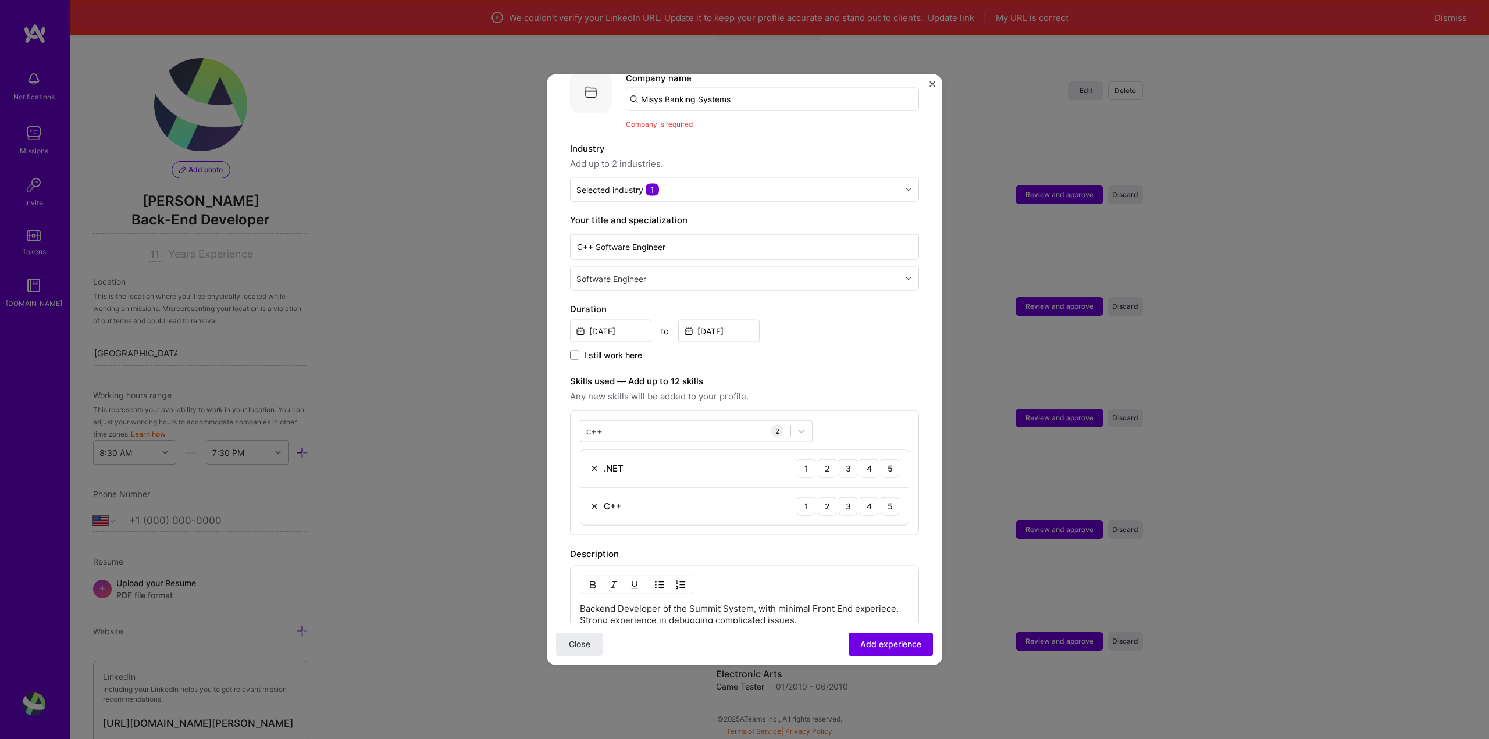
scroll to position [116, 0]
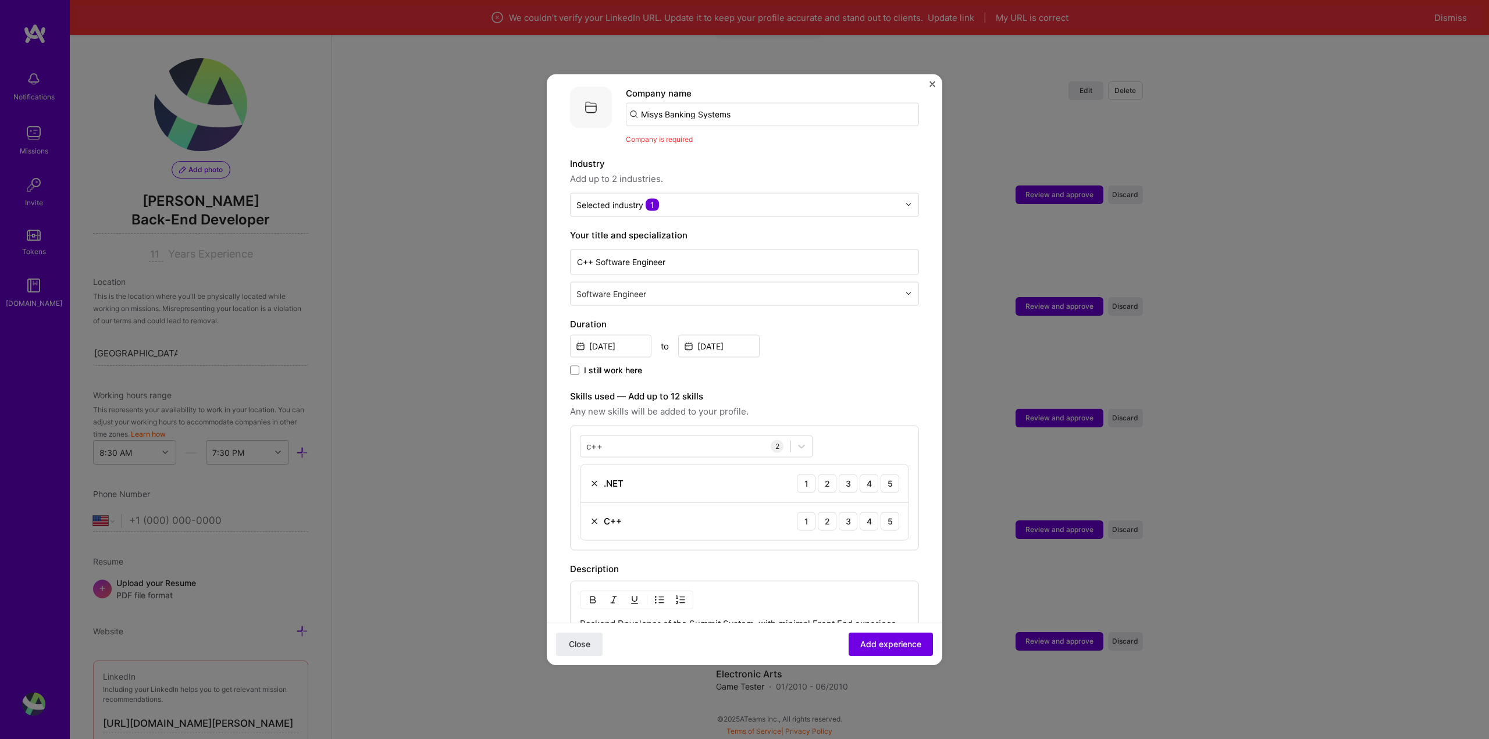
click at [690, 134] on span "Company is required" at bounding box center [659, 138] width 67 height 9
click at [755, 102] on input "Misys Banking Systems" at bounding box center [772, 113] width 293 height 23
type input "Misys Banking Systems"
click at [770, 141] on div "Adding suggested job This job is suggested based on your LinkedIn, resume or [D…" at bounding box center [744, 419] width 349 height 877
drag, startPoint x: 753, startPoint y: 97, endPoint x: 409, endPoint y: 61, distance: 345.7
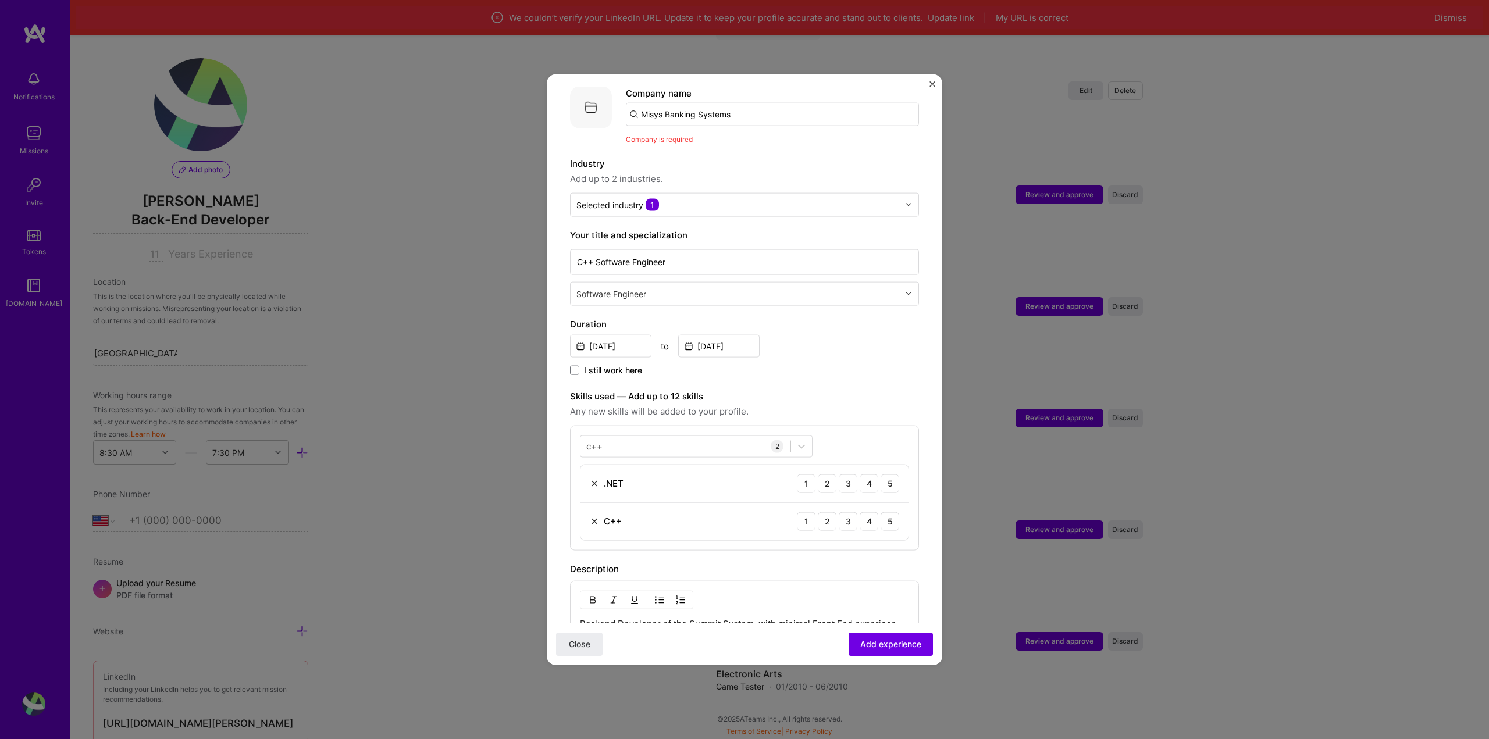
click at [430, 65] on div "Adding suggested job This job is suggested based on your LinkedIn, resume or [D…" at bounding box center [744, 369] width 1489 height 739
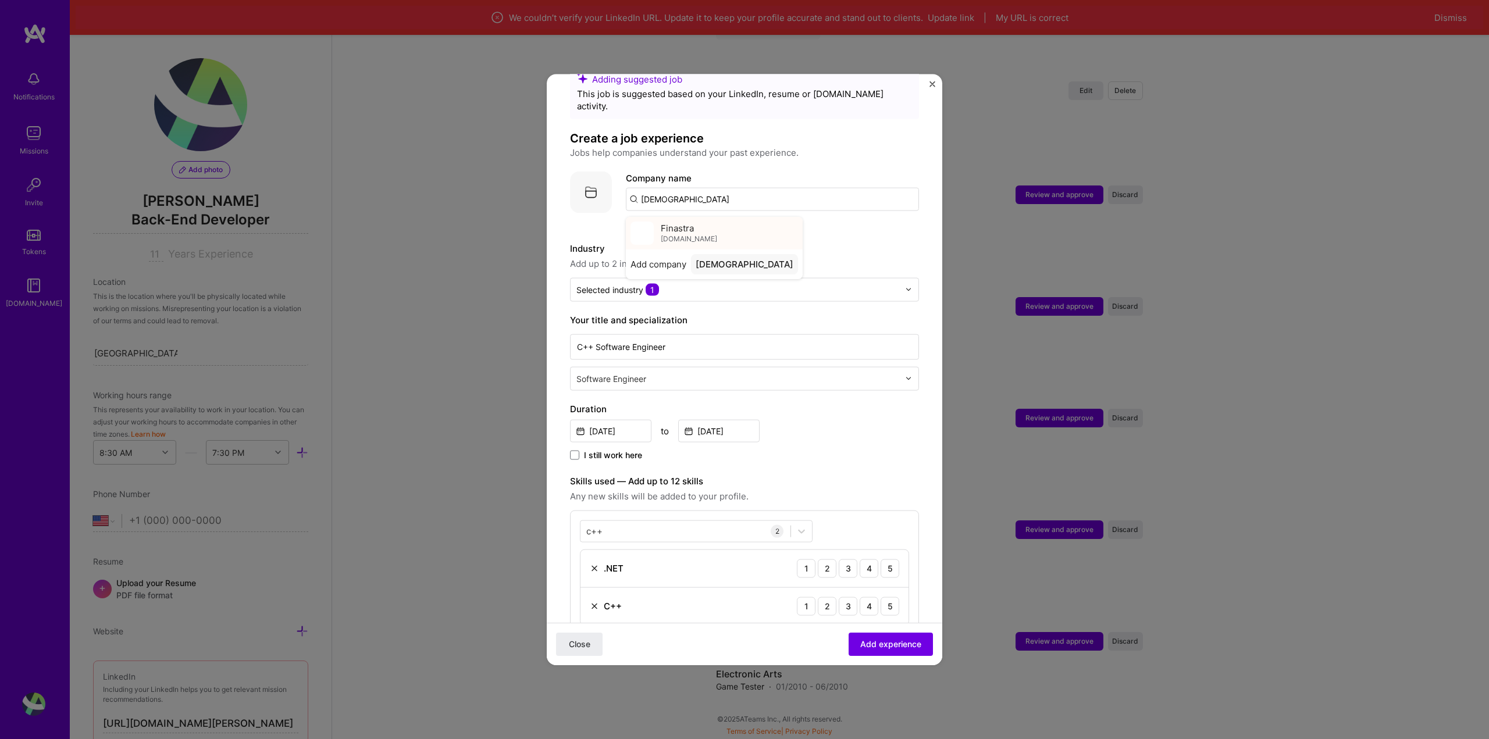
click at [721, 216] on div "Finastra [DOMAIN_NAME]" at bounding box center [714, 232] width 177 height 33
type input "Finastra"
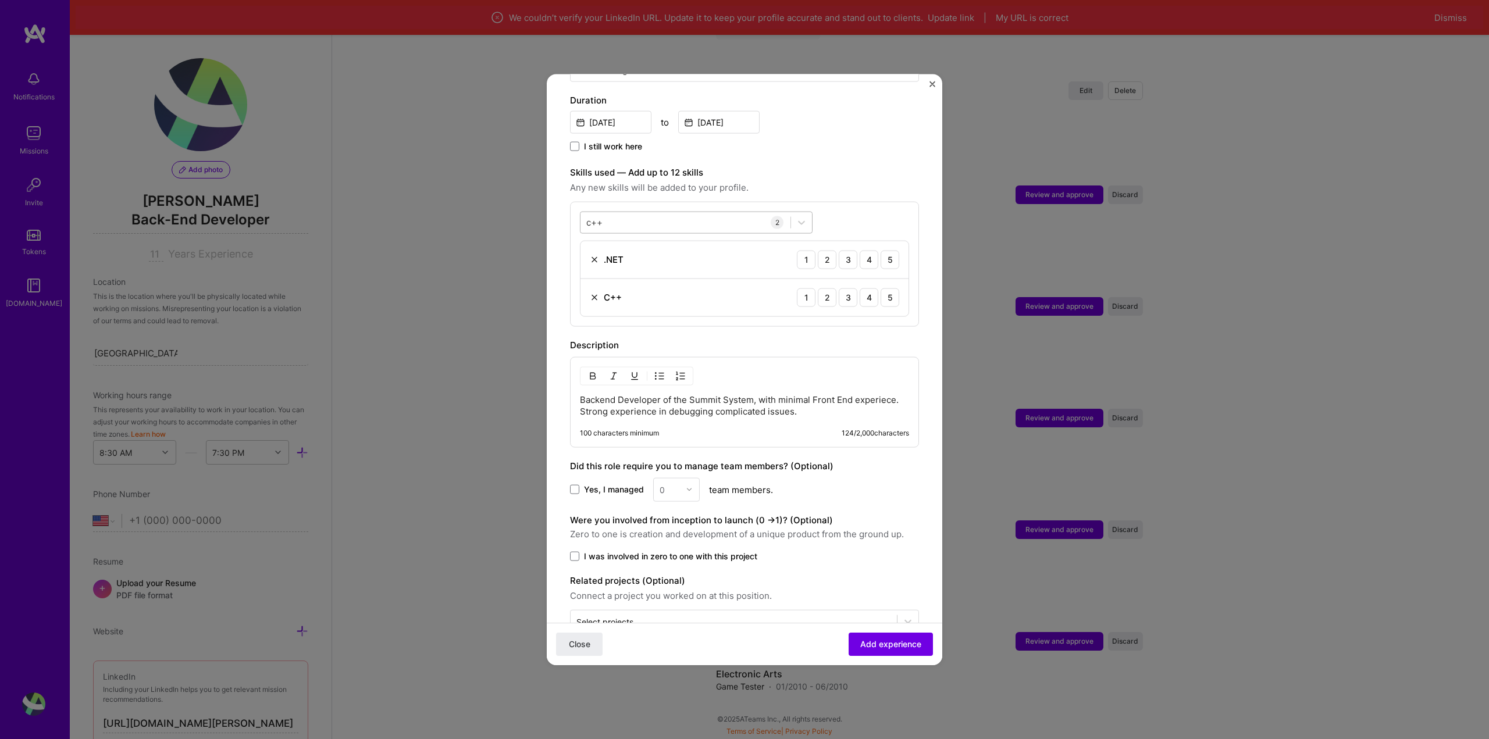
scroll to position [362, 0]
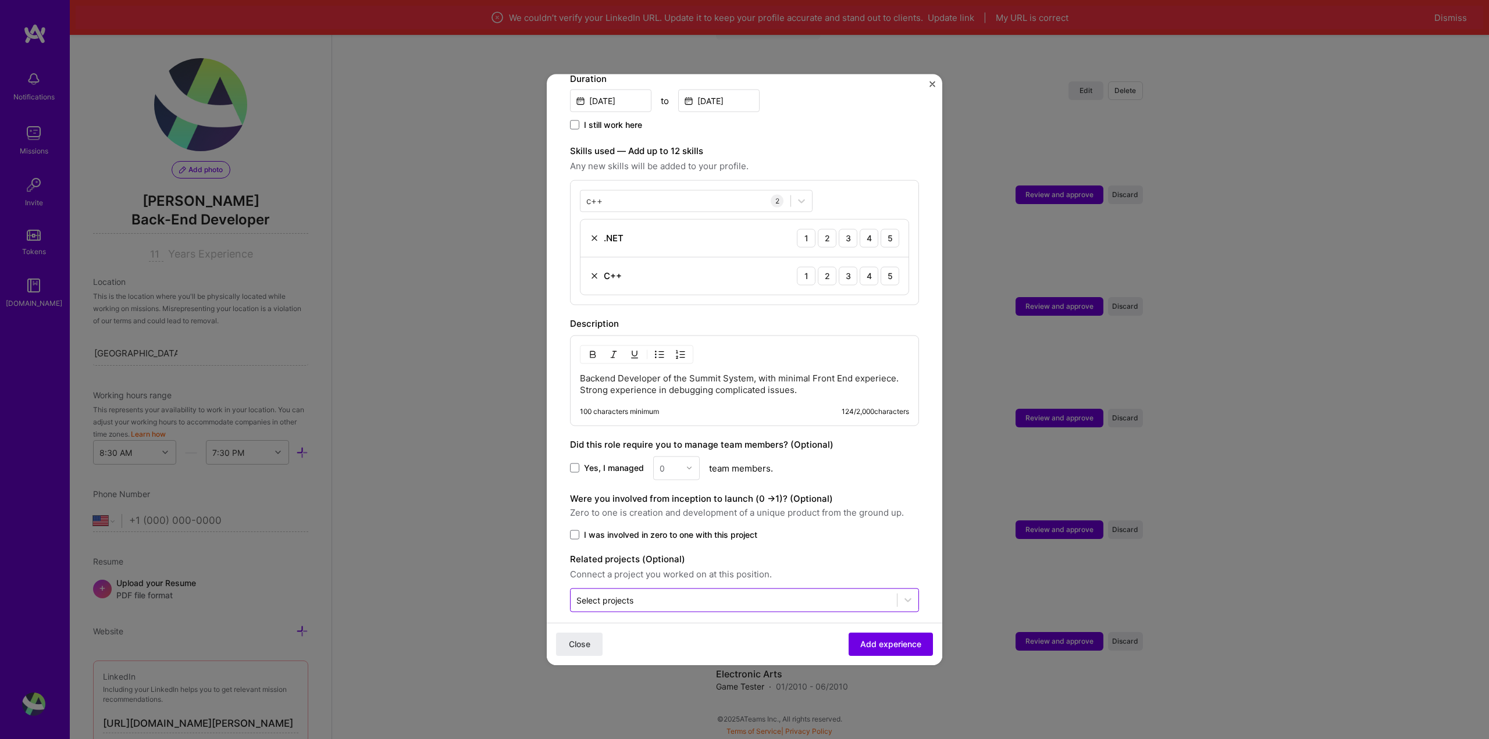
click at [801, 594] on input "text" at bounding box center [734, 600] width 315 height 12
click at [752, 624] on div "Close Add experience" at bounding box center [745, 644] width 396 height 42
click at [866, 648] on span "Add experience" at bounding box center [890, 645] width 61 height 12
click at [826, 212] on div "2" at bounding box center [827, 218] width 19 height 19
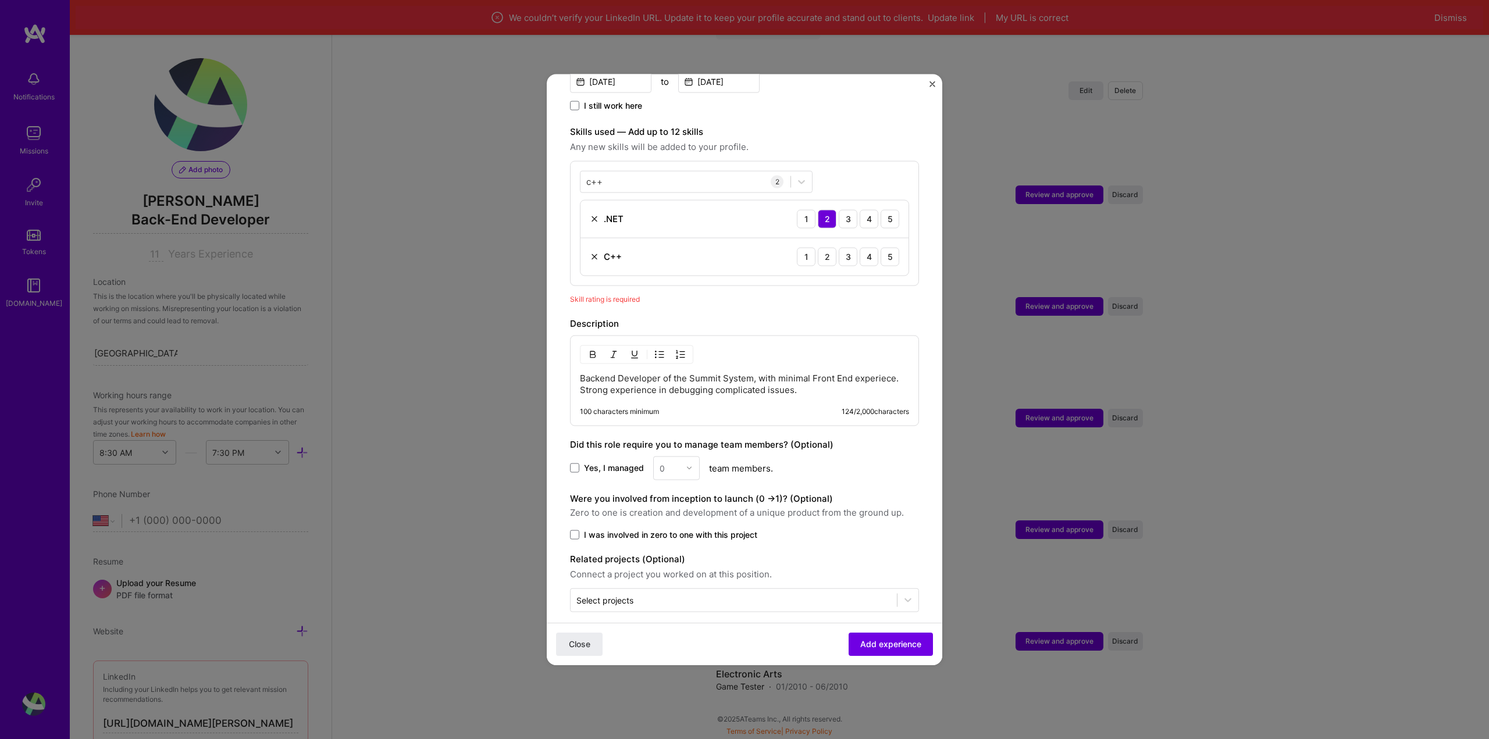
click at [871, 247] on div "1 2 3 4 5" at bounding box center [848, 256] width 102 height 19
click at [881, 247] on div "5" at bounding box center [890, 256] width 19 height 19
click at [893, 648] on span "Add experience" at bounding box center [890, 645] width 61 height 12
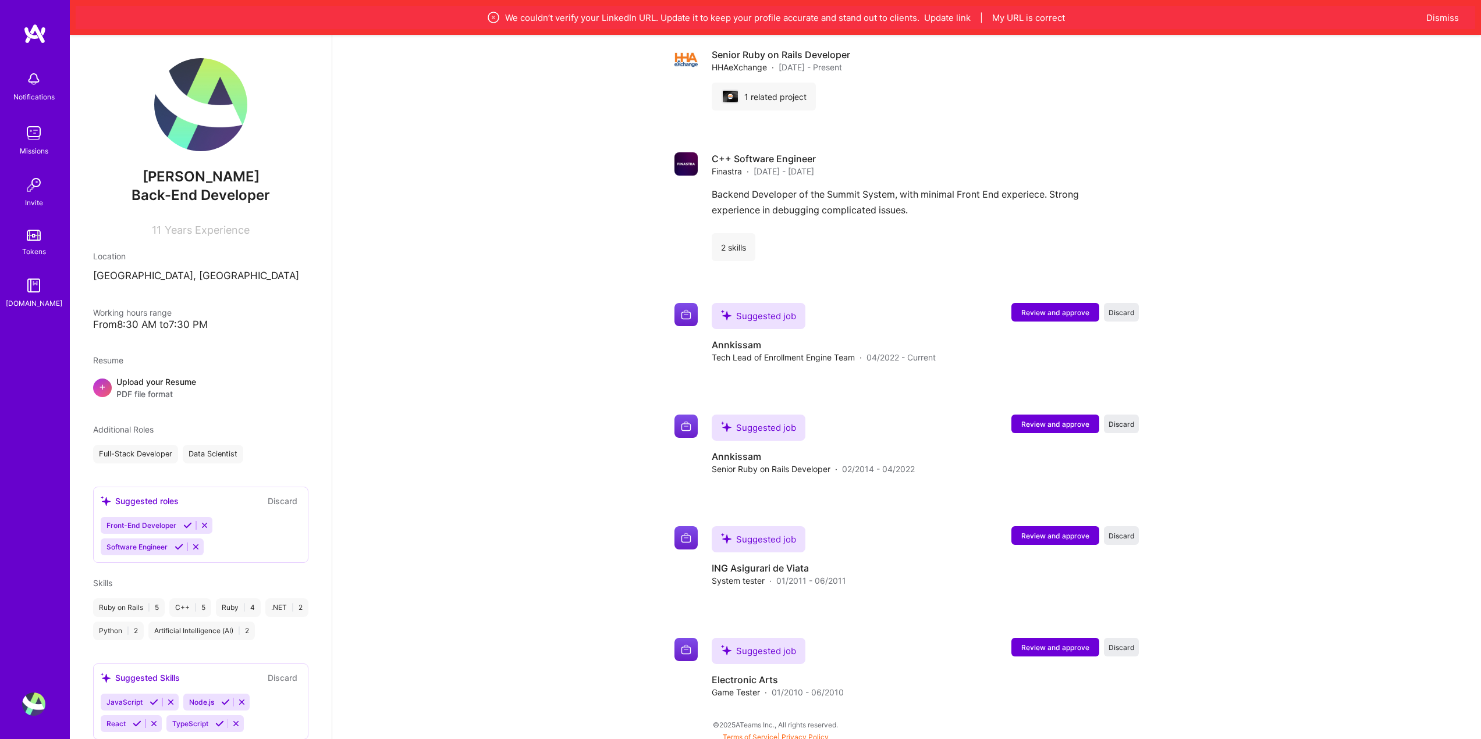
scroll to position [833, 0]
